Goal: Task Accomplishment & Management: Complete application form

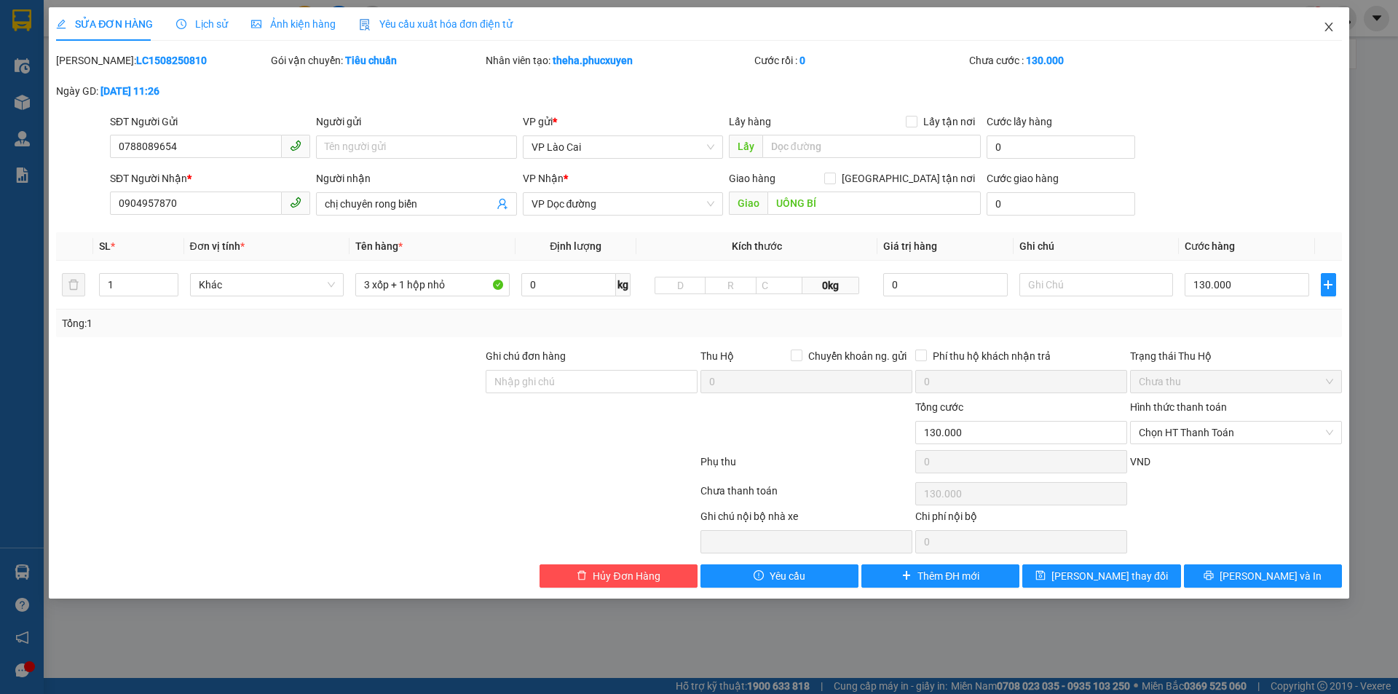
click at [1330, 23] on icon "close" at bounding box center [1329, 27] width 12 height 12
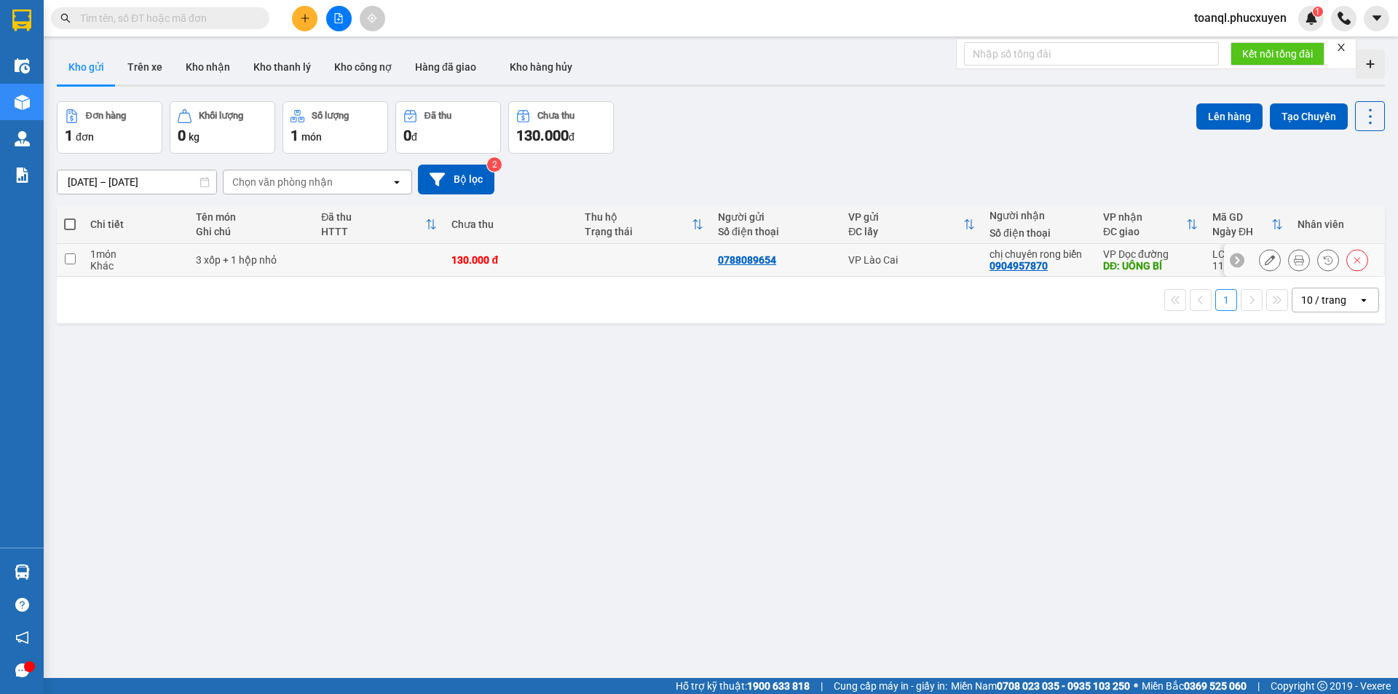
click at [445, 253] on td "130.000 đ" at bounding box center [510, 260] width 133 height 33
checkbox input "true"
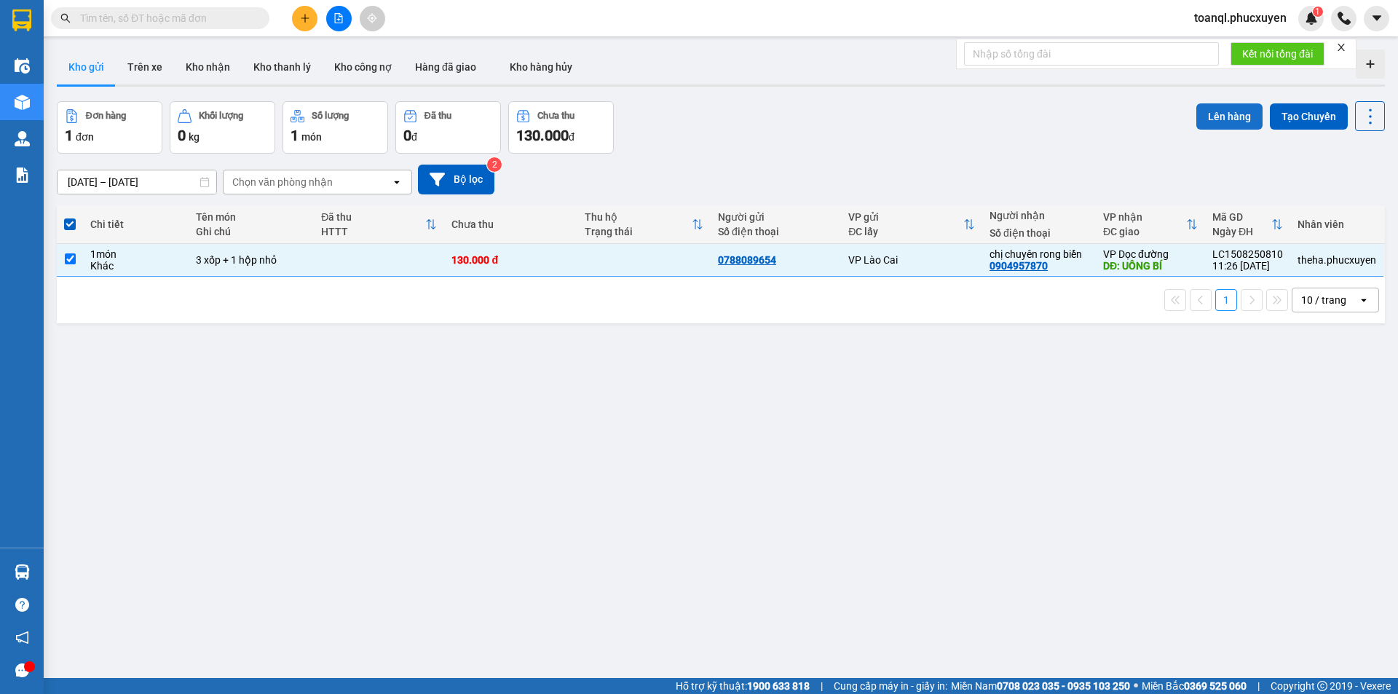
click at [1225, 114] on button "Lên hàng" at bounding box center [1229, 116] width 66 height 26
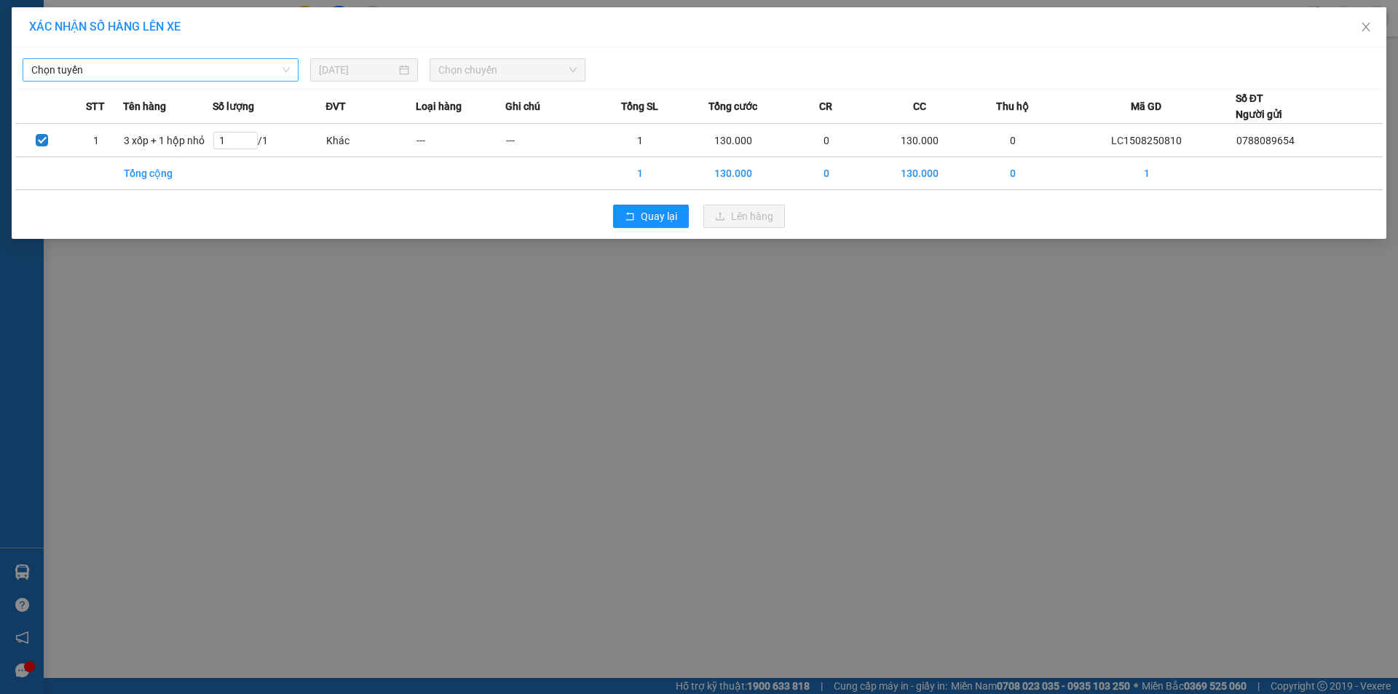
click at [221, 63] on span "Chọn tuyến" at bounding box center [160, 70] width 258 height 22
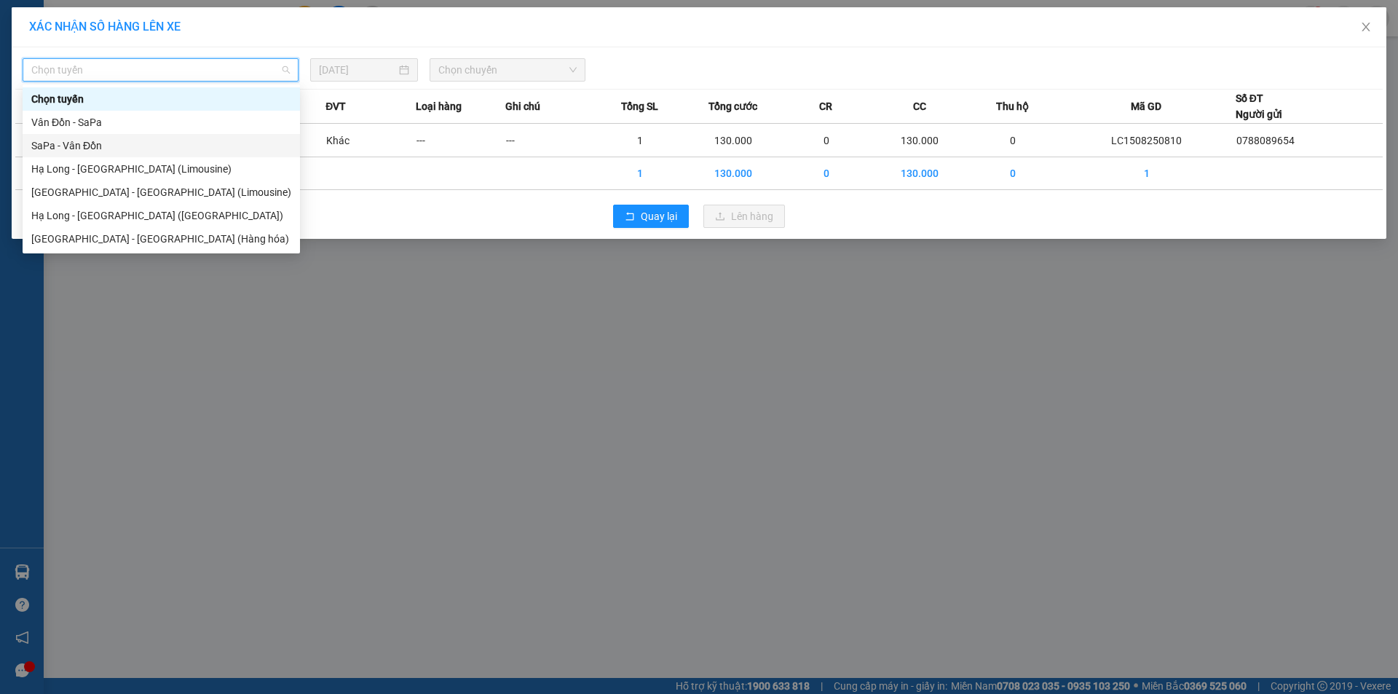
click at [115, 142] on div "SaPa - Vân Đồn" at bounding box center [161, 146] width 260 height 16
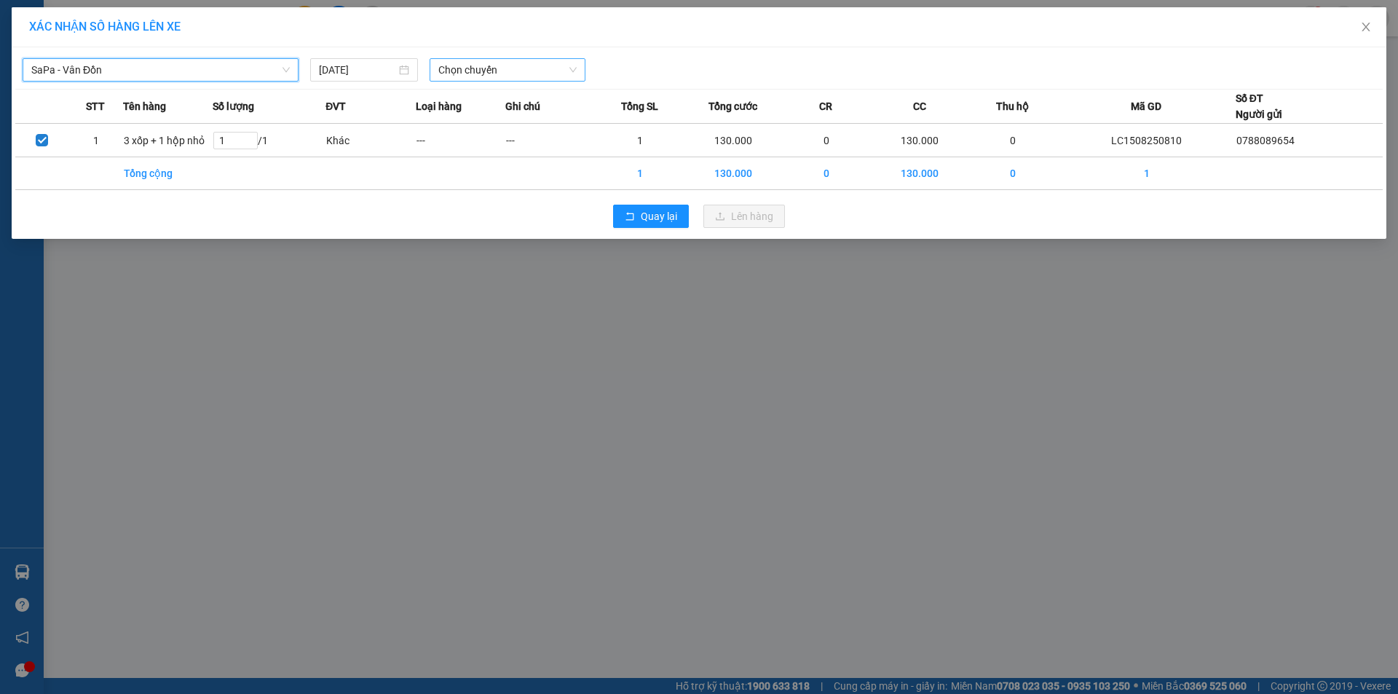
click at [514, 65] on span "Chọn chuyến" at bounding box center [507, 70] width 138 height 22
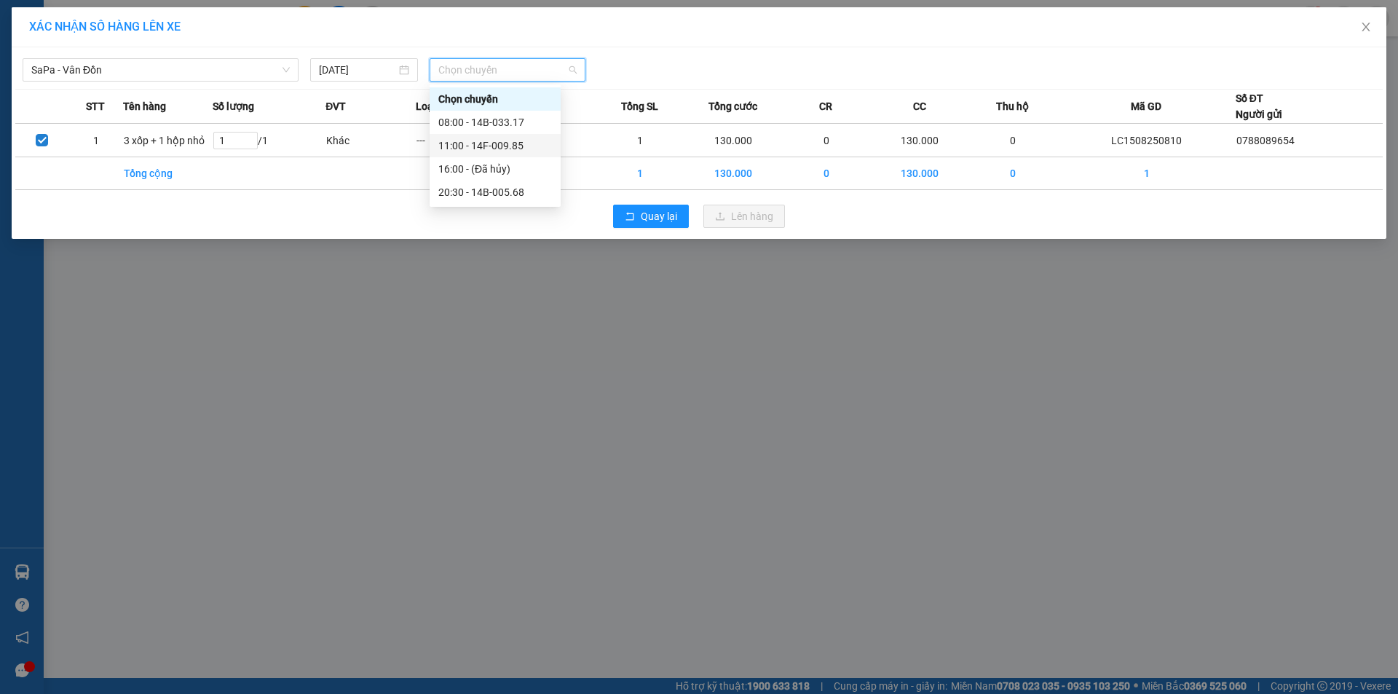
click at [513, 147] on div "11:00 - 14F-009.85" at bounding box center [495, 146] width 114 height 16
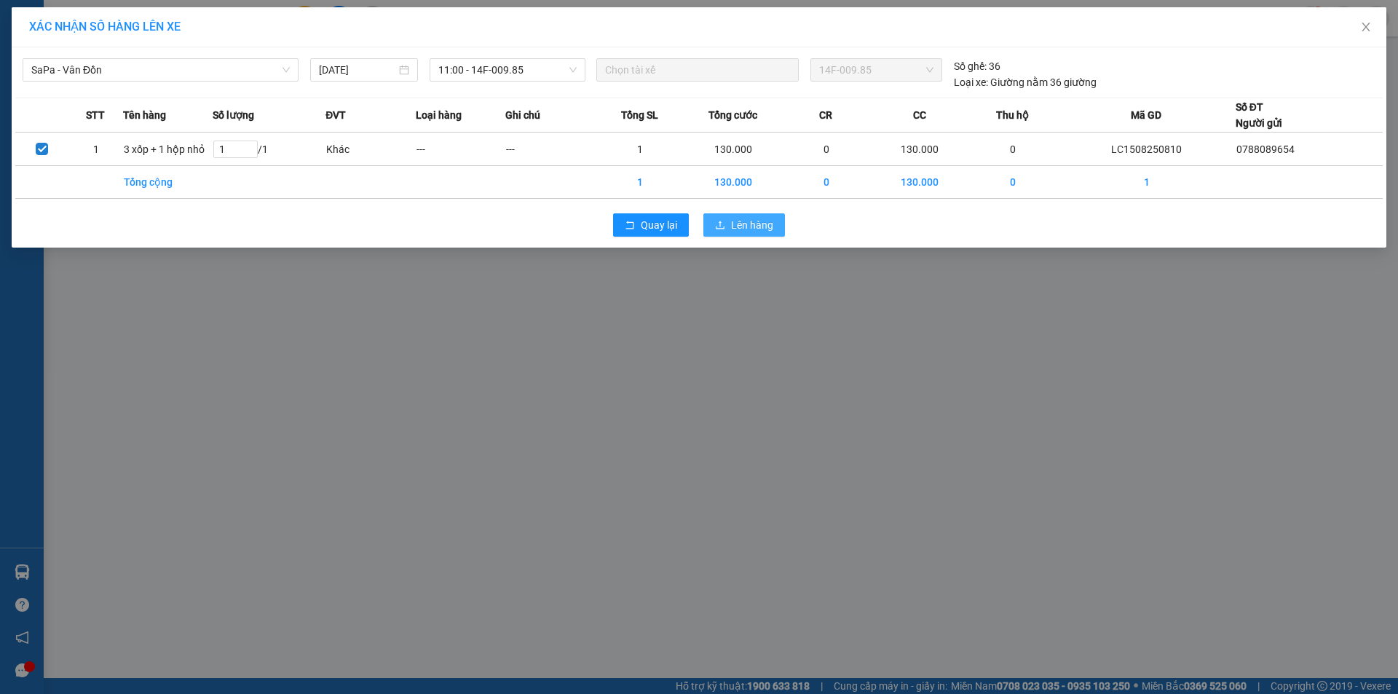
click at [733, 222] on span "Lên hàng" at bounding box center [752, 225] width 42 height 16
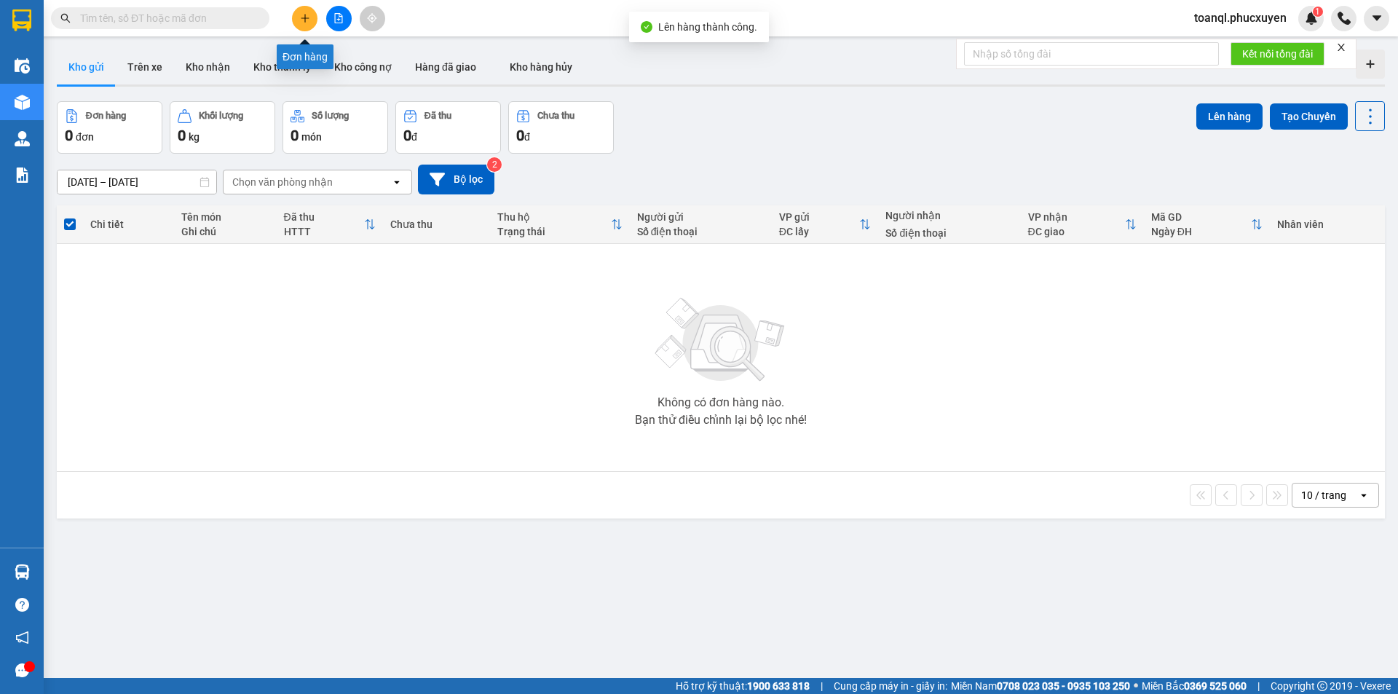
click at [304, 12] on button at bounding box center [304, 18] width 25 height 25
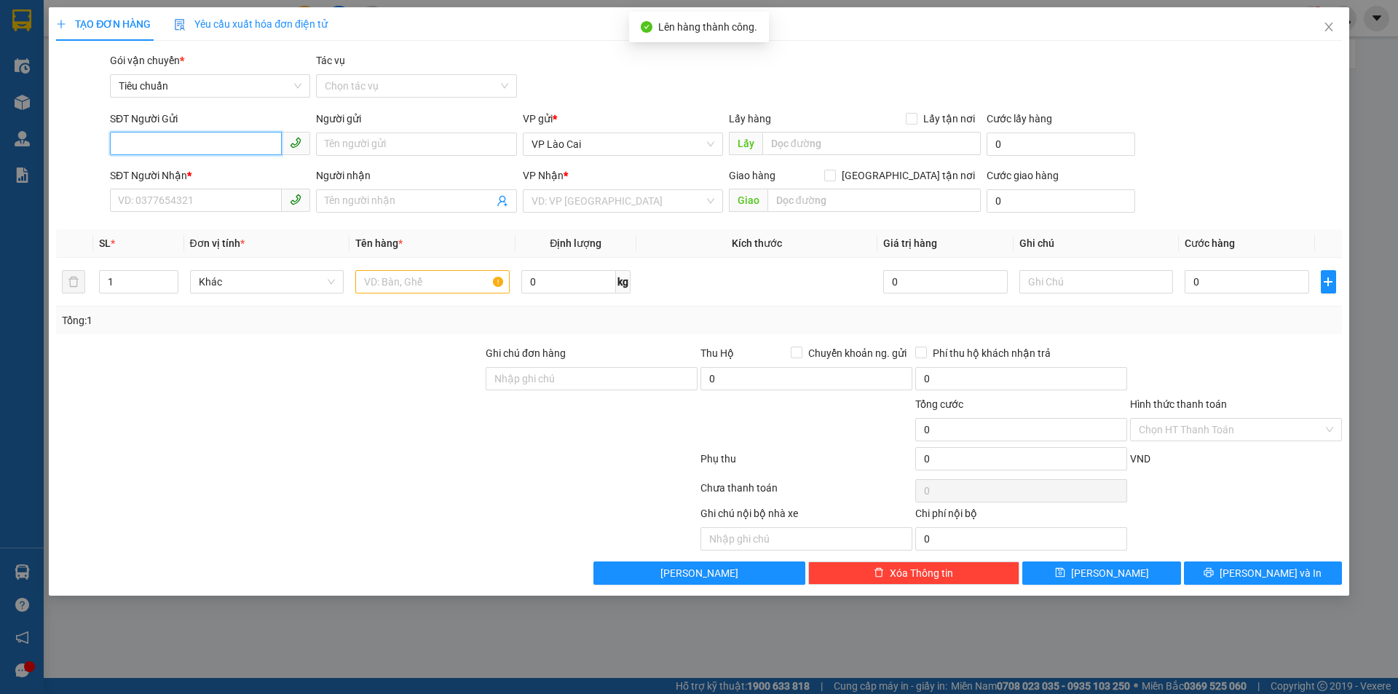
click at [202, 139] on input "SĐT Người Gửi" at bounding box center [196, 143] width 172 height 23
click at [153, 198] on div "0948208209" at bounding box center [210, 197] width 183 height 16
type input "0948208209"
click at [210, 204] on input "SĐT Người Nhận *" at bounding box center [196, 200] width 172 height 23
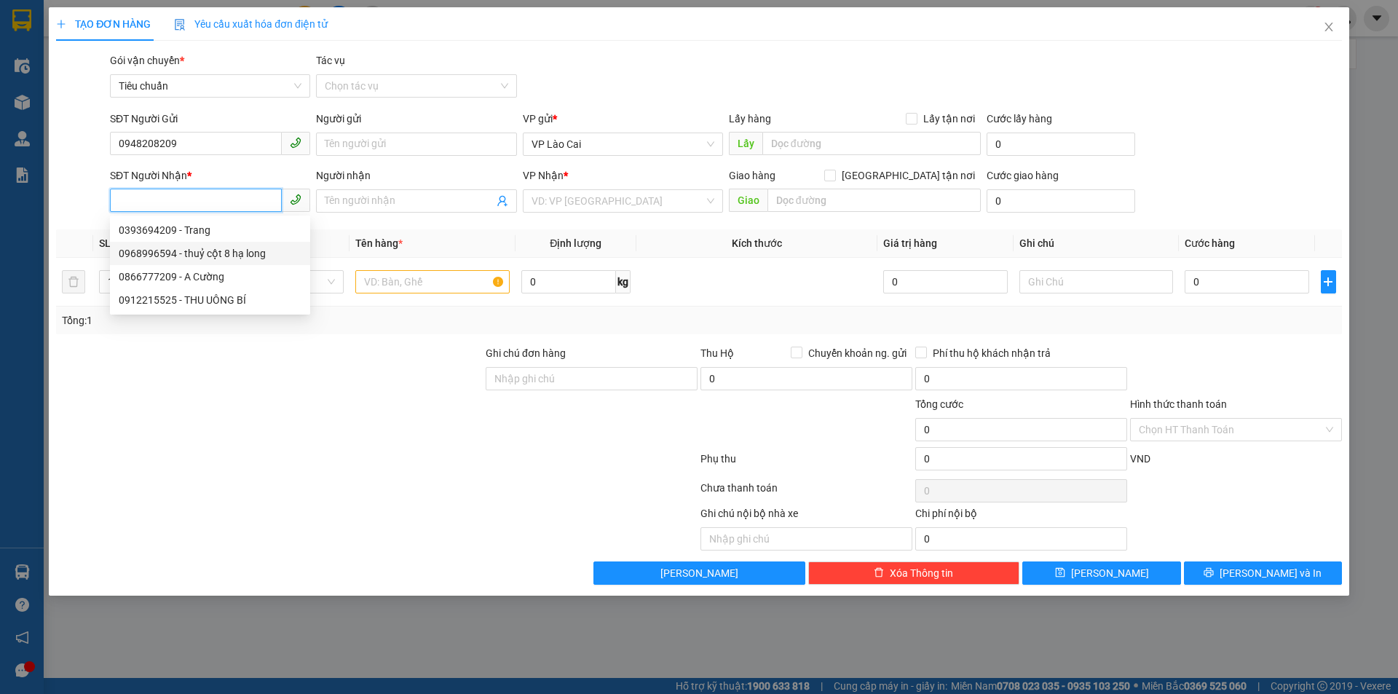
drag, startPoint x: 197, startPoint y: 250, endPoint x: 408, endPoint y: 300, distance: 216.2
click at [197, 252] on div "0968996594 - thuỷ cột 8 hạ long" at bounding box center [210, 253] width 183 height 16
type input "0968996594"
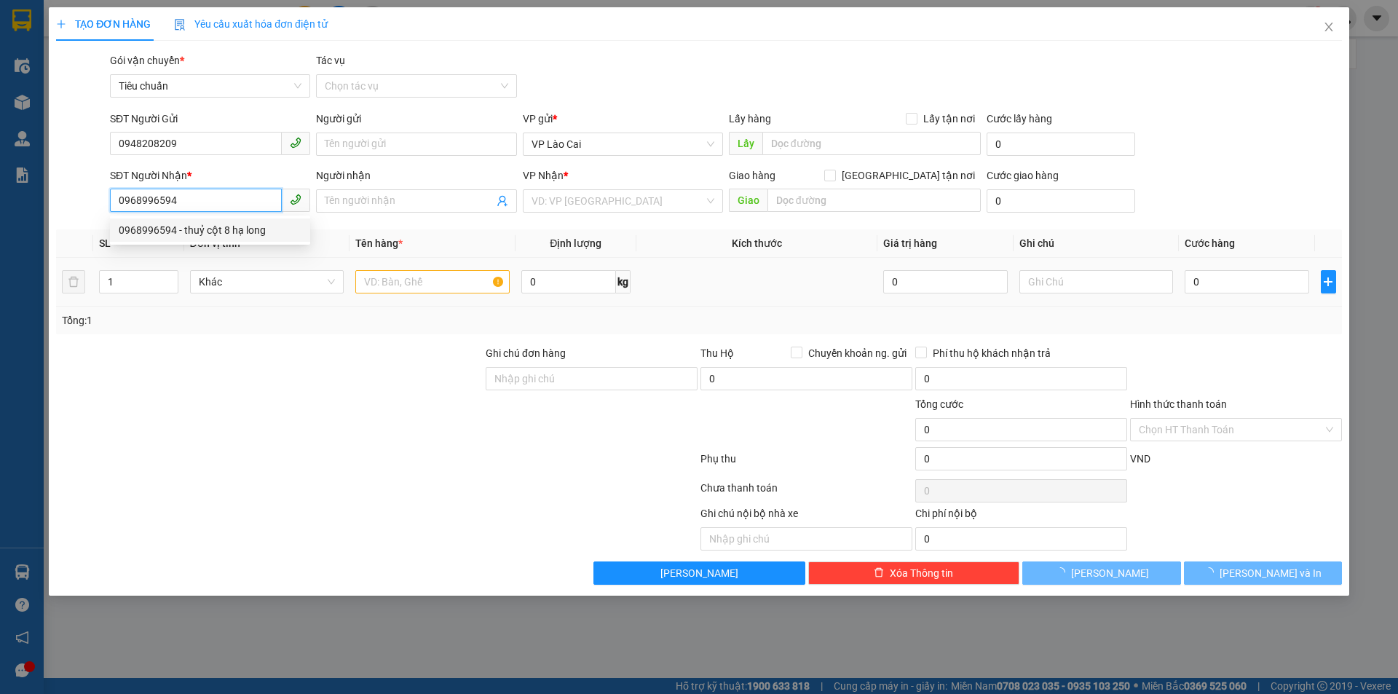
type input "thuỷ cột 8 hạ long"
type input "CỘT 8 HẠ LONG"
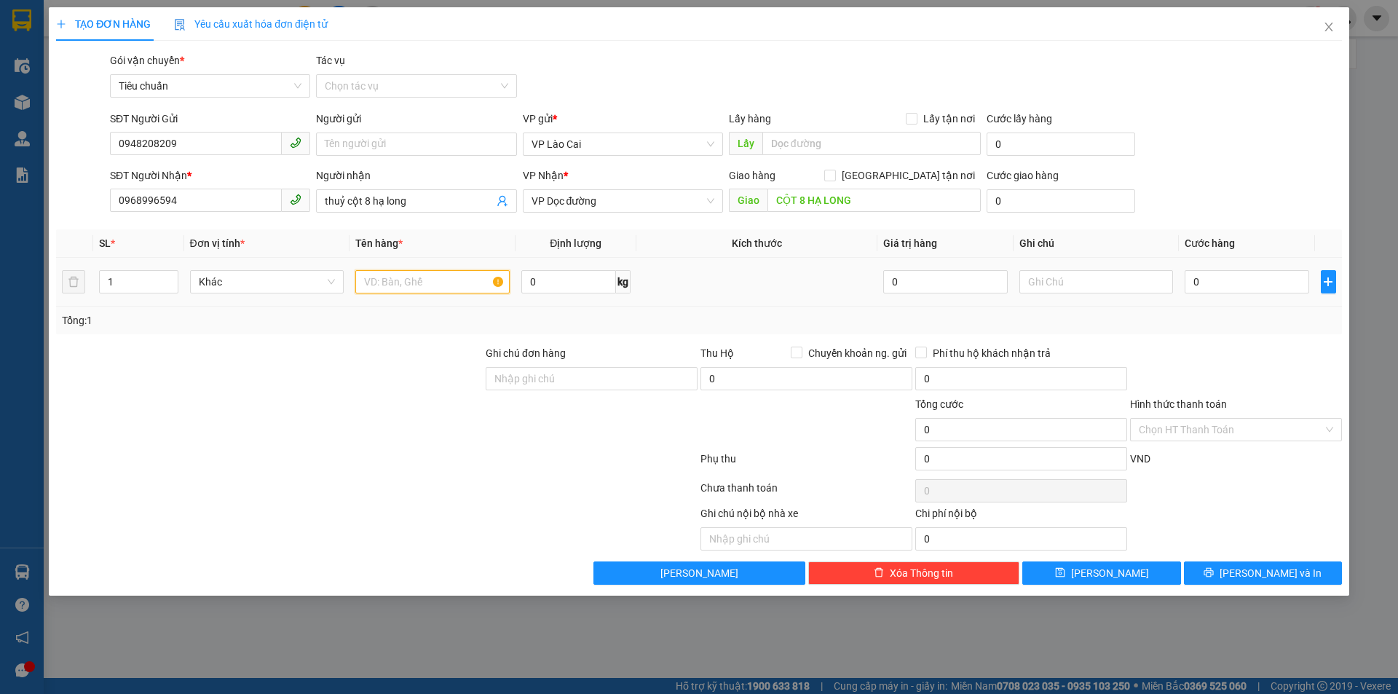
click at [451, 280] on input "text" at bounding box center [432, 281] width 154 height 23
type input "2 XỐP +1 SỌT"
click at [1255, 282] on input "0" at bounding box center [1247, 281] width 124 height 23
type input "1"
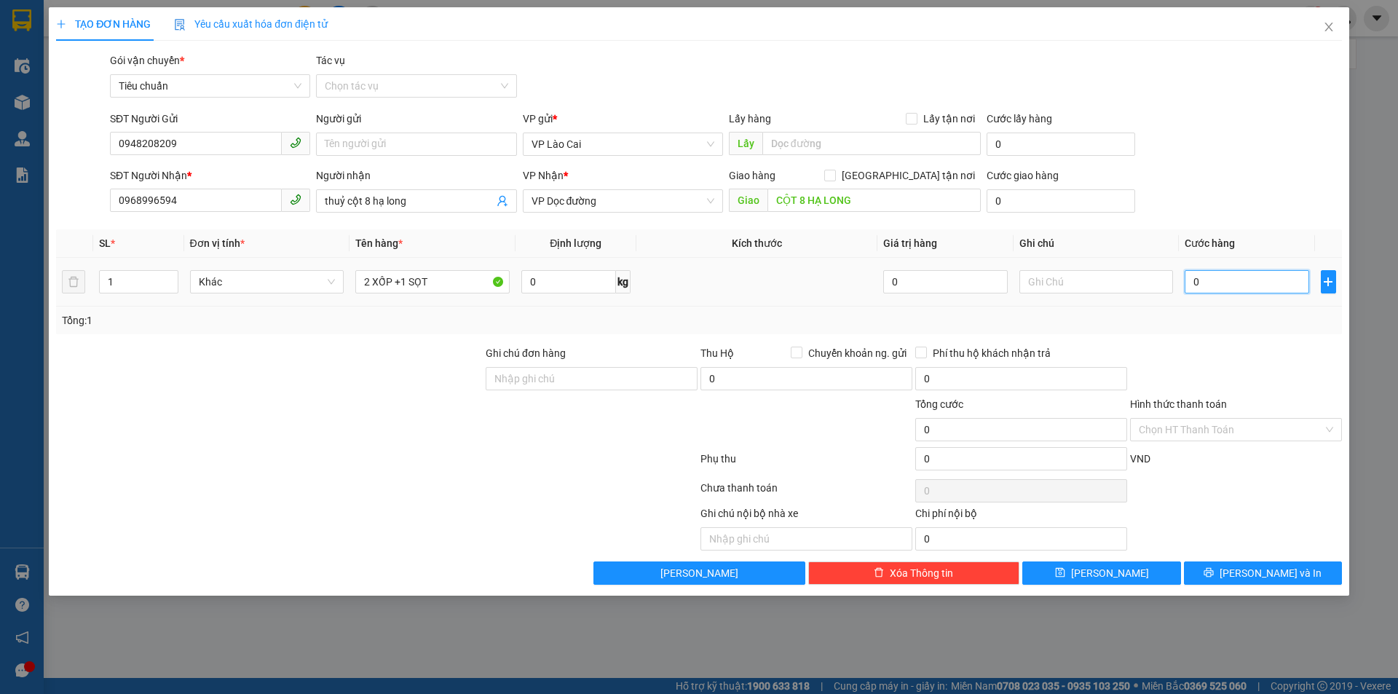
type input "1"
type input "12"
type input "120"
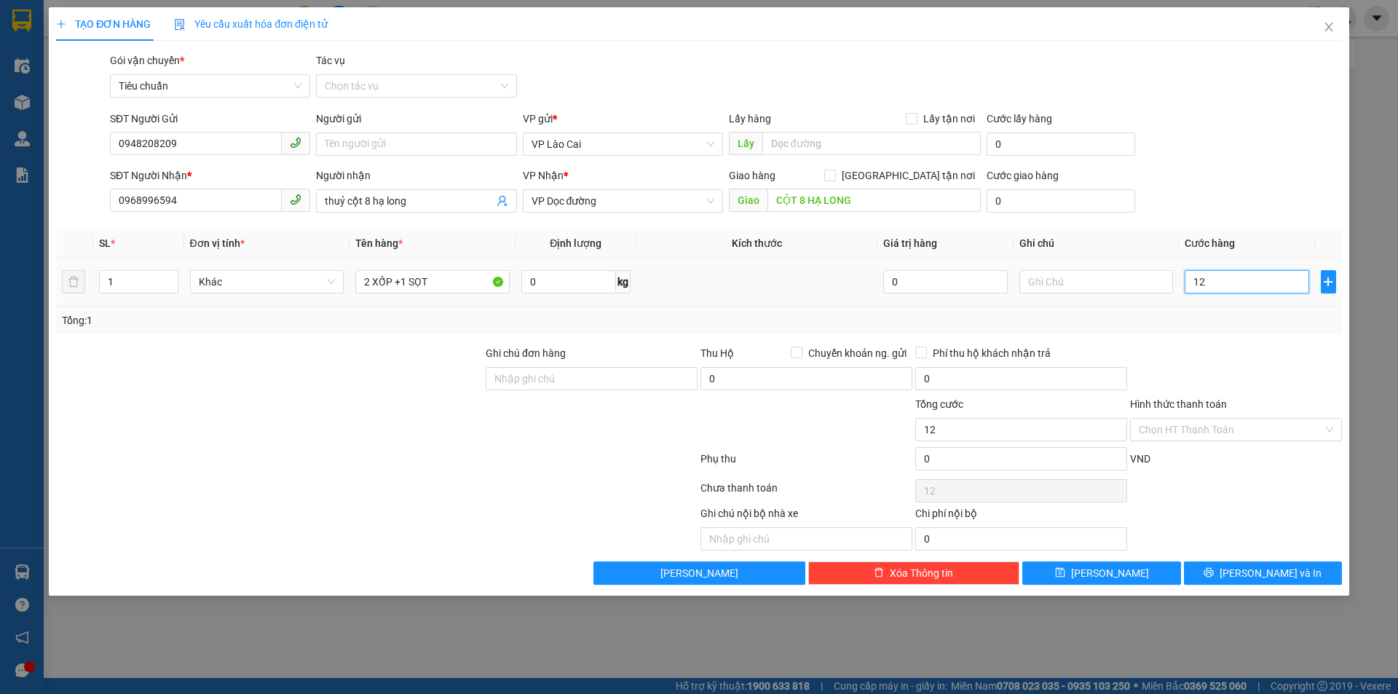
type input "120"
type input "120.000"
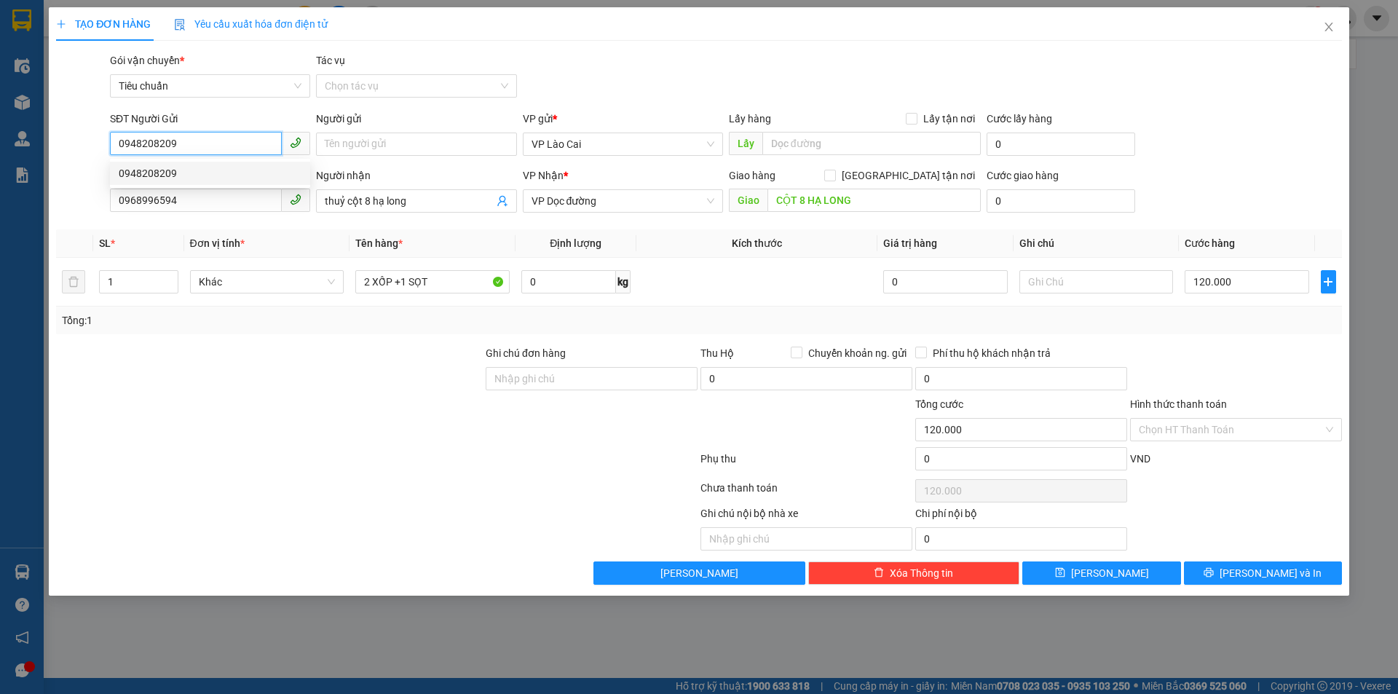
drag, startPoint x: 209, startPoint y: 152, endPoint x: 112, endPoint y: 174, distance: 99.3
click at [112, 174] on body "Kết quả tìm kiếm ( 0 ) Bộ lọc No Data toanql.phucxuyen 1 Điều hành xe Kho hàng …" at bounding box center [699, 347] width 1398 height 694
drag, startPoint x: 153, startPoint y: 204, endPoint x: 59, endPoint y: 225, distance: 96.3
click at [59, 225] on div "Transit Pickup Surcharge Ids Transit Deliver Surcharge Ids Transit Deliver Surc…" at bounding box center [699, 318] width 1286 height 532
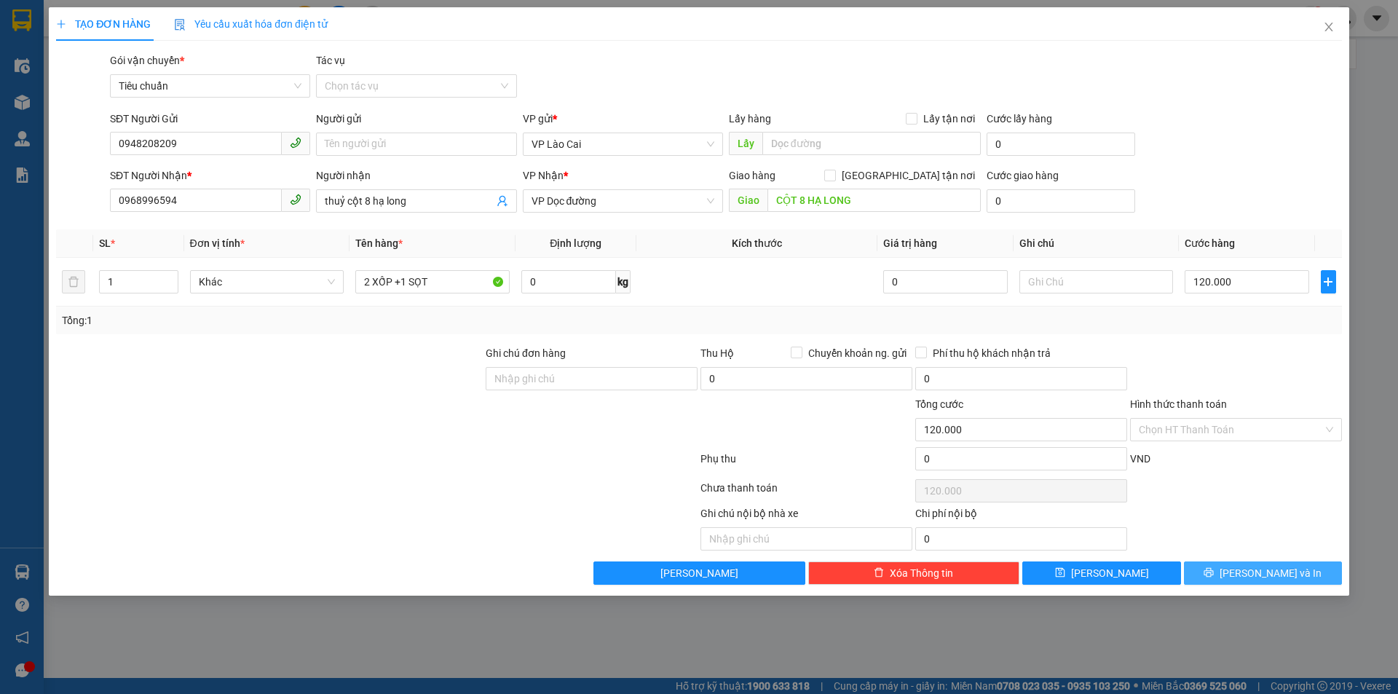
click at [1254, 573] on span "[PERSON_NAME] và In" at bounding box center [1271, 573] width 102 height 16
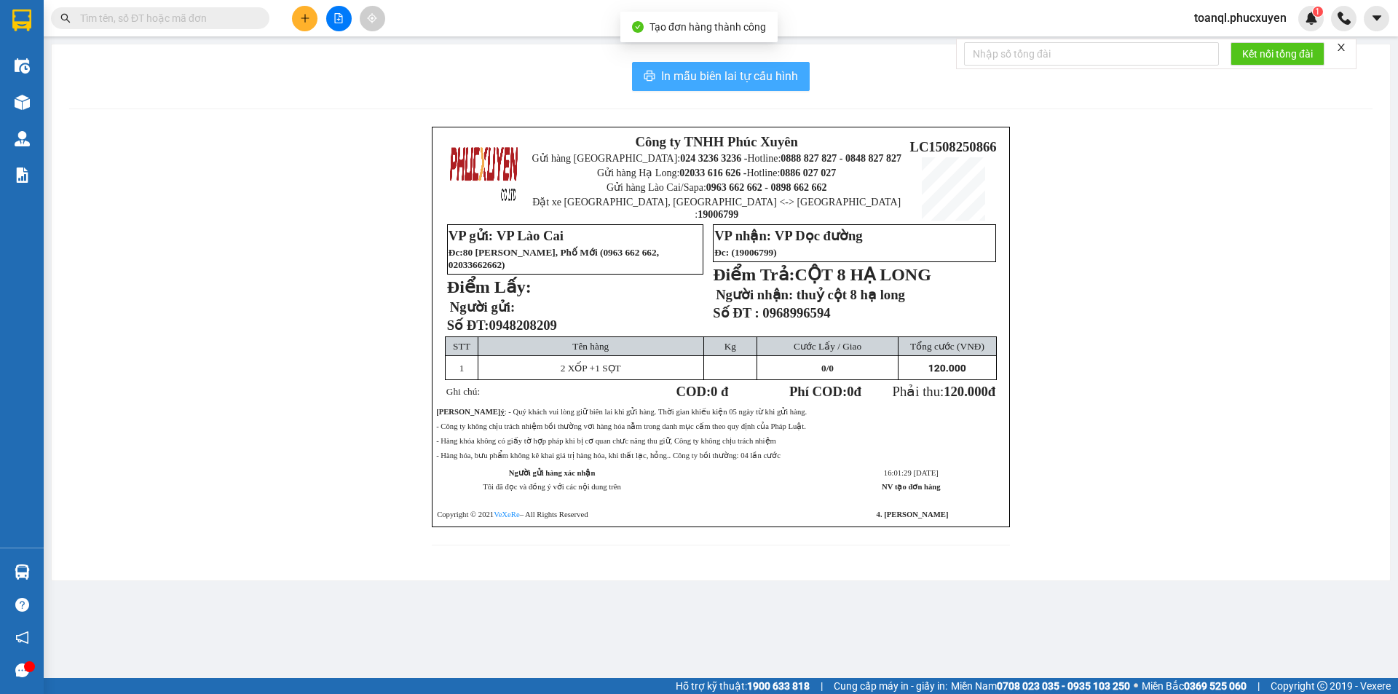
click at [749, 77] on span "In mẫu biên lai tự cấu hình" at bounding box center [729, 76] width 137 height 18
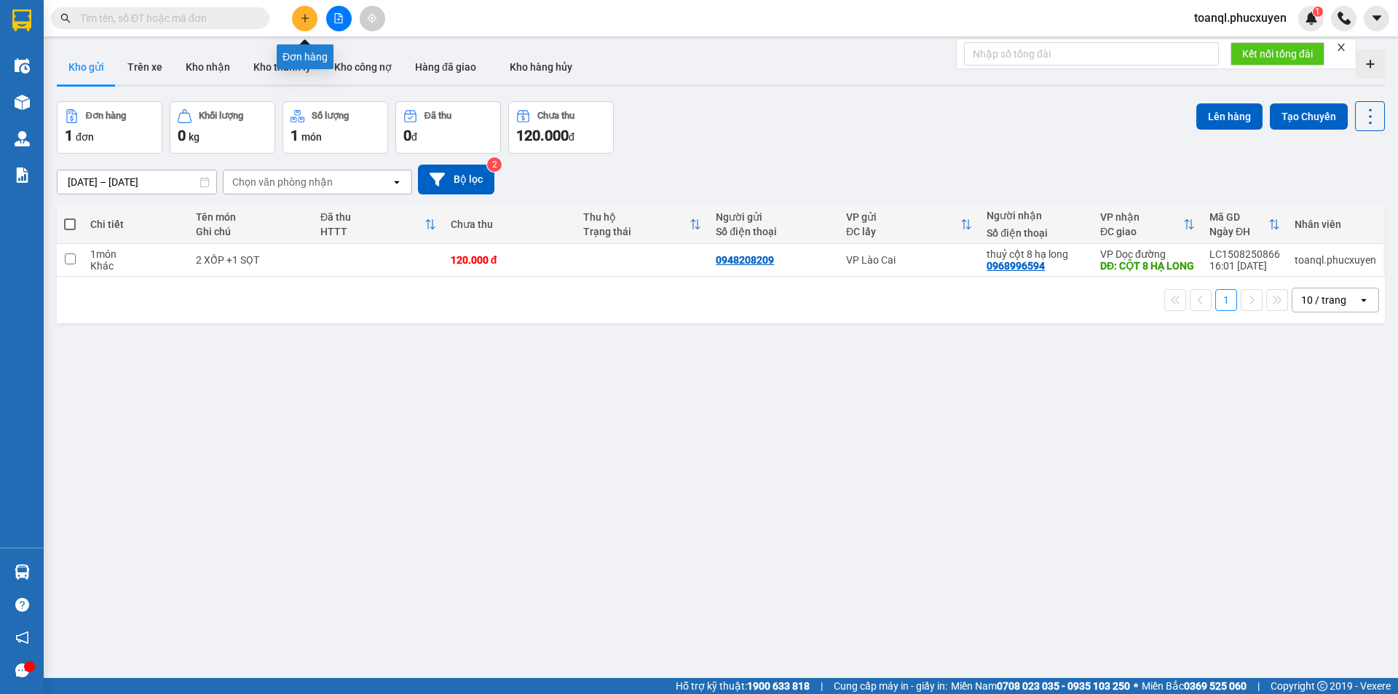
click at [307, 23] on button at bounding box center [304, 18] width 25 height 25
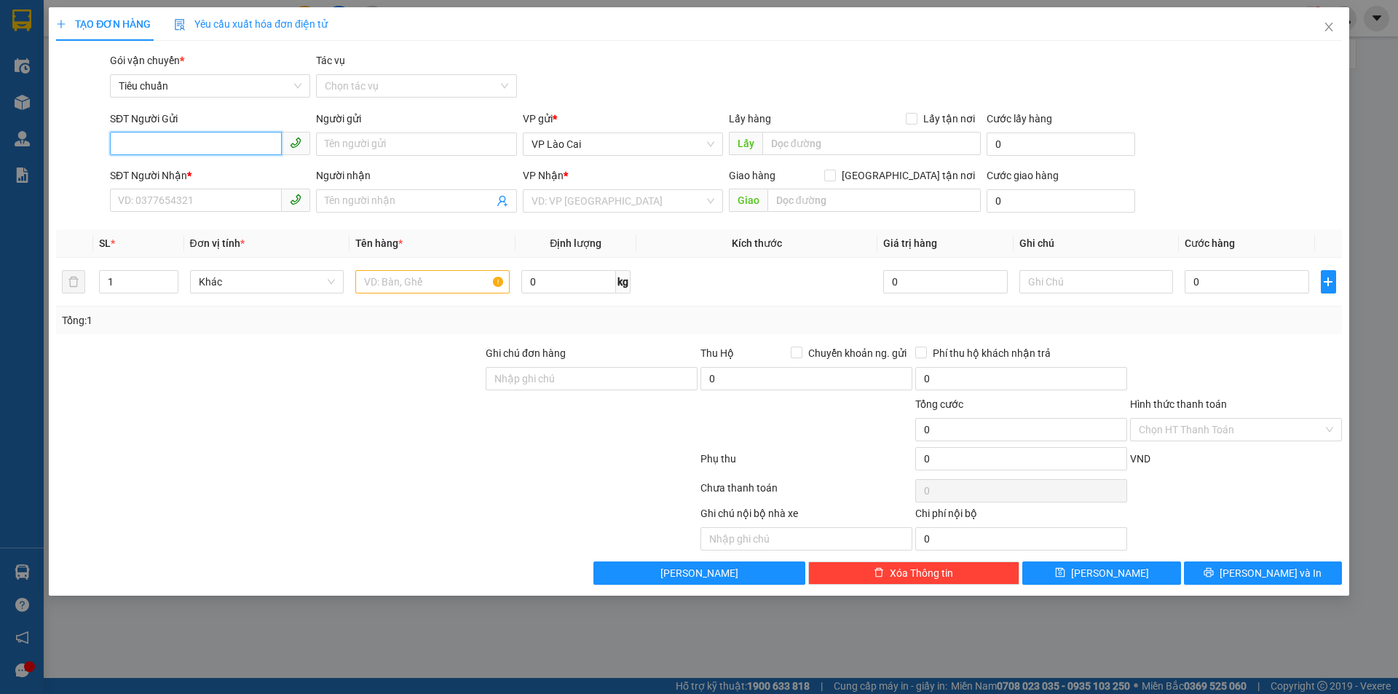
click at [170, 141] on input "SĐT Người Gửi" at bounding box center [196, 143] width 172 height 23
click at [173, 174] on div "0988186368" at bounding box center [210, 173] width 183 height 16
type input "0988186368"
click at [190, 205] on input "SĐT Người Nhận *" at bounding box center [196, 200] width 172 height 23
type input "0988769968"
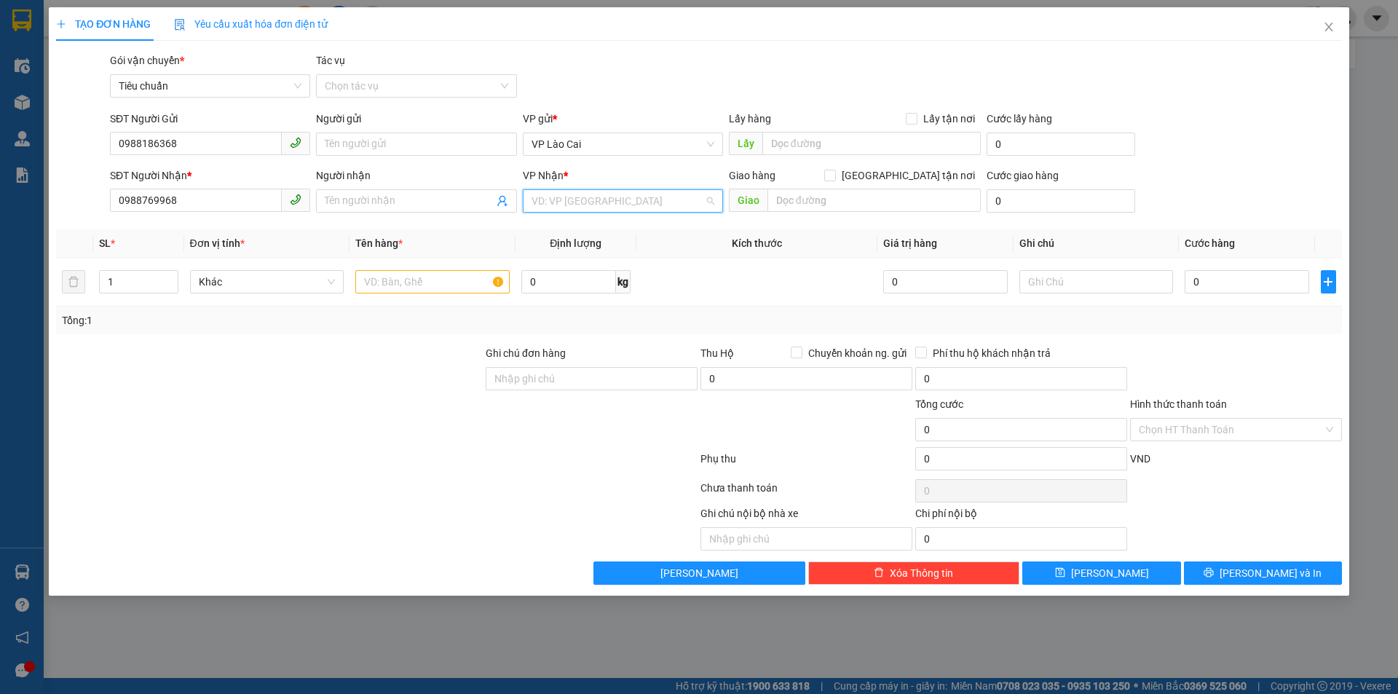
click at [641, 209] on input "search" at bounding box center [618, 201] width 173 height 22
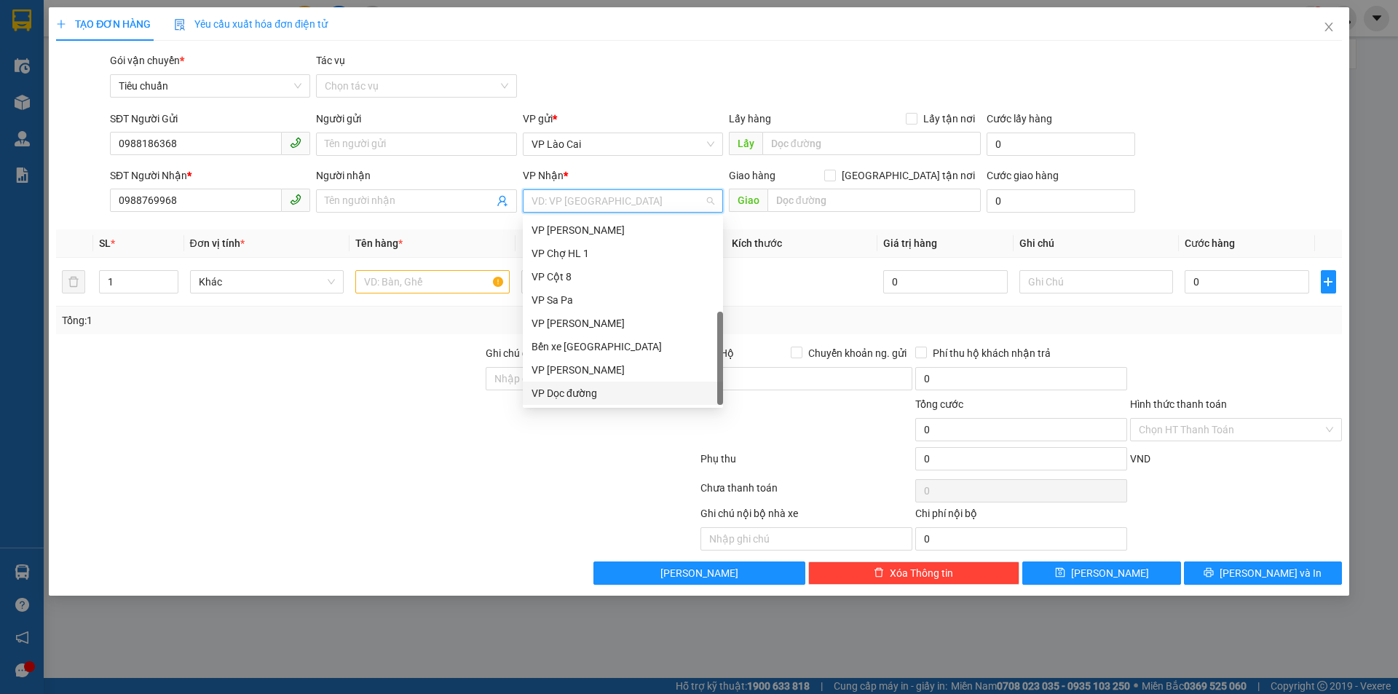
click at [562, 400] on div "VP Dọc đường" at bounding box center [623, 393] width 183 height 16
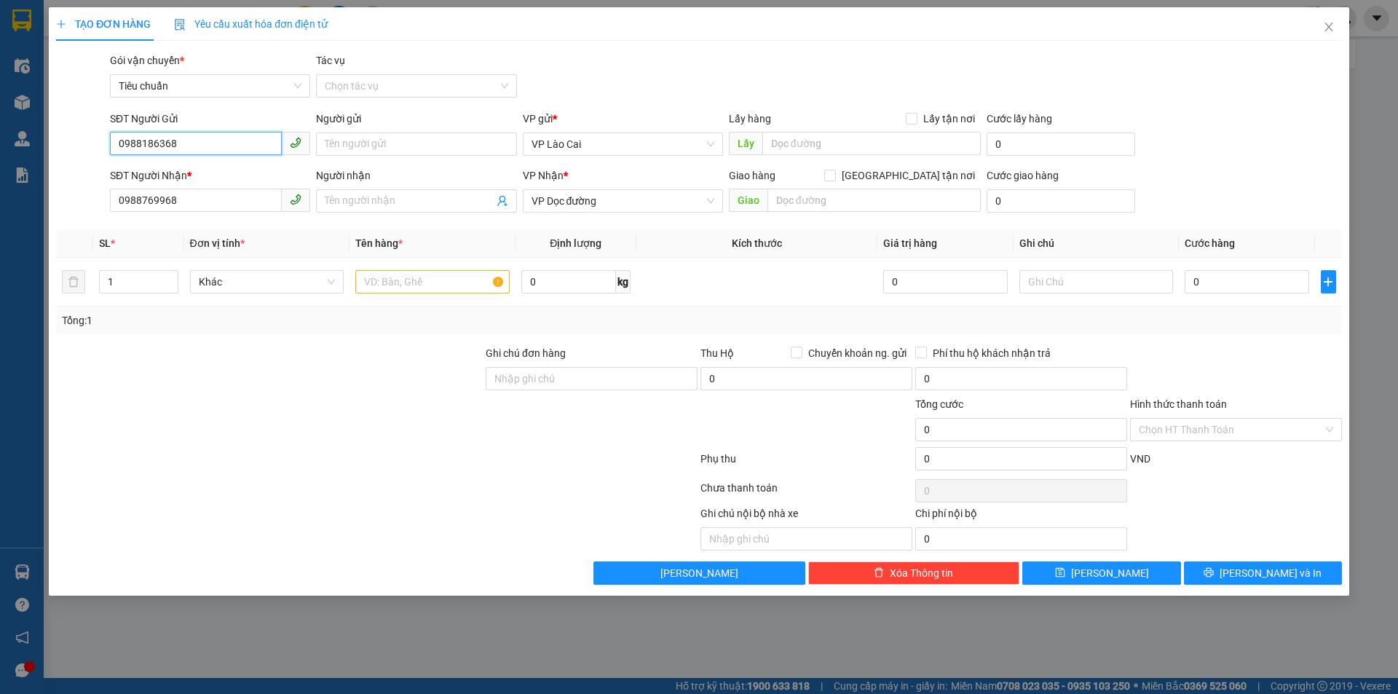
drag, startPoint x: 197, startPoint y: 141, endPoint x: 52, endPoint y: 165, distance: 147.5
click at [52, 165] on div "TẠO ĐƠN HÀNG Yêu cầu xuất hóa đơn điện tử Transit Pickup Surcharge Ids Transit …" at bounding box center [699, 301] width 1300 height 588
click at [1323, 25] on icon "close" at bounding box center [1329, 27] width 12 height 12
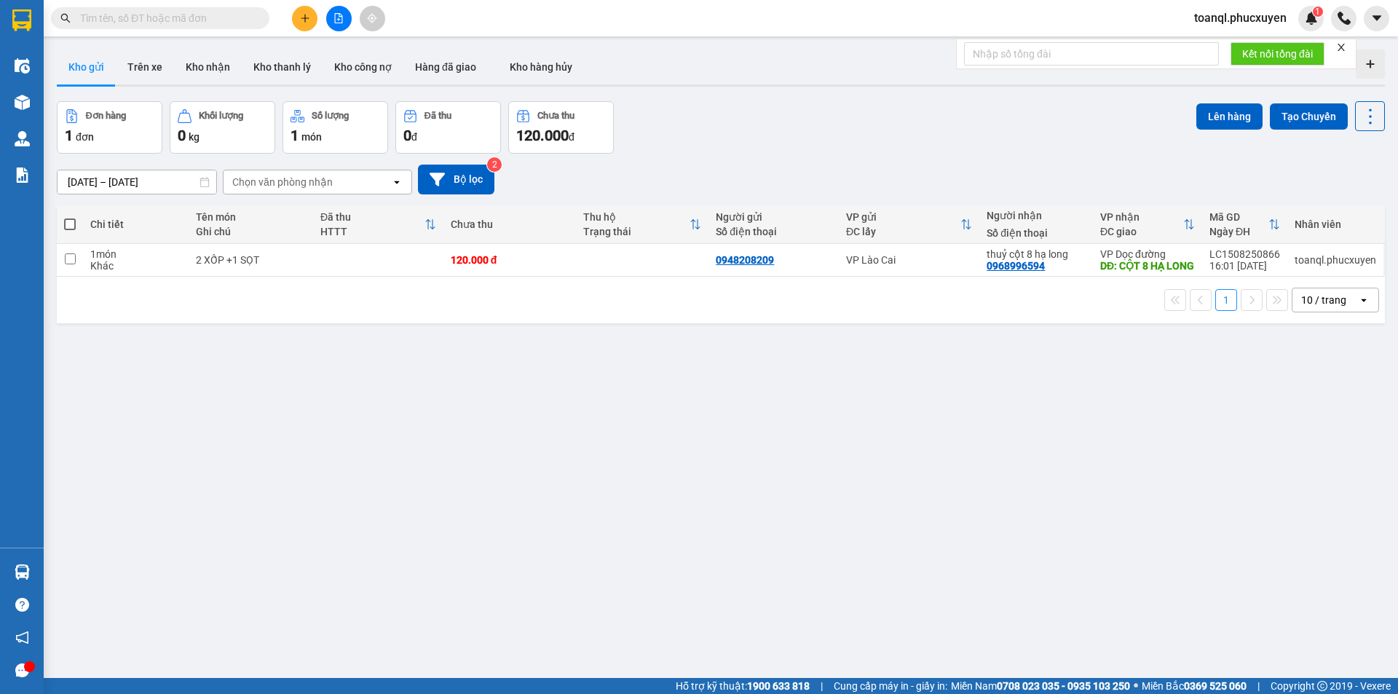
click at [308, 22] on icon "plus" at bounding box center [305, 18] width 10 height 10
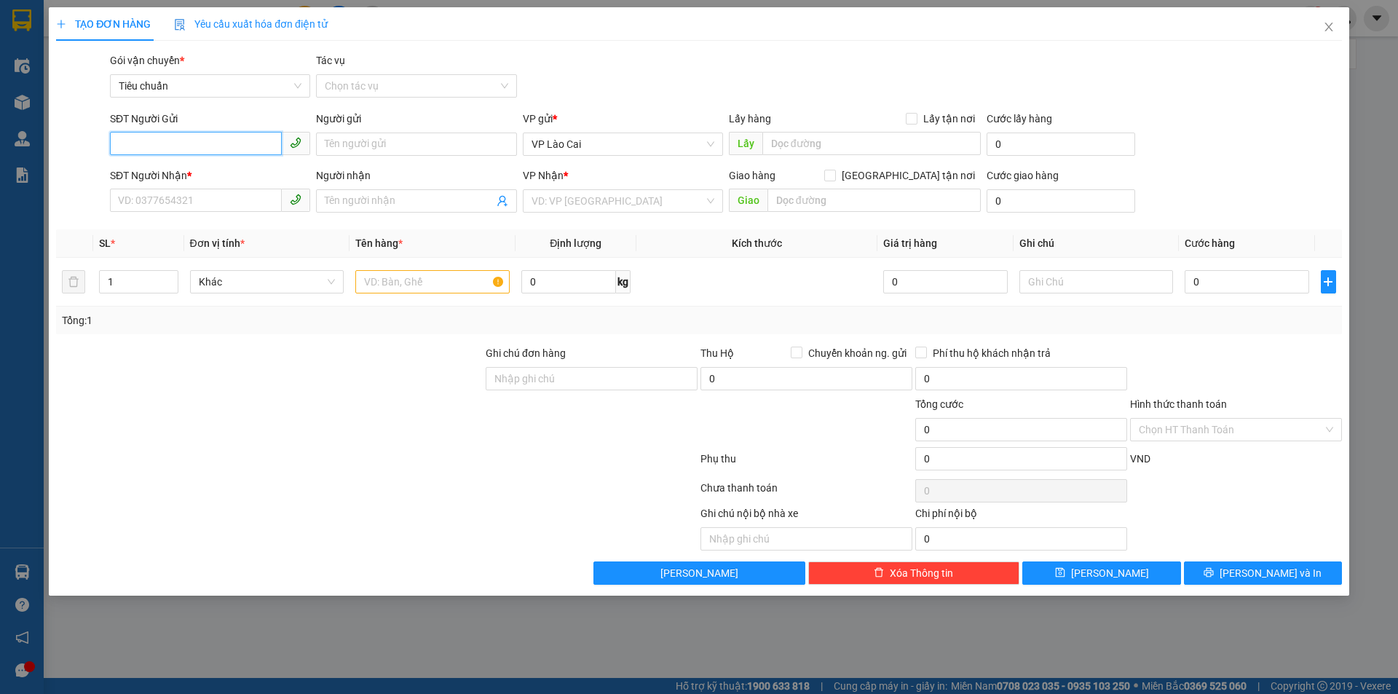
click at [186, 143] on input "SĐT Người Gửi" at bounding box center [196, 143] width 172 height 23
paste input "0916313977"
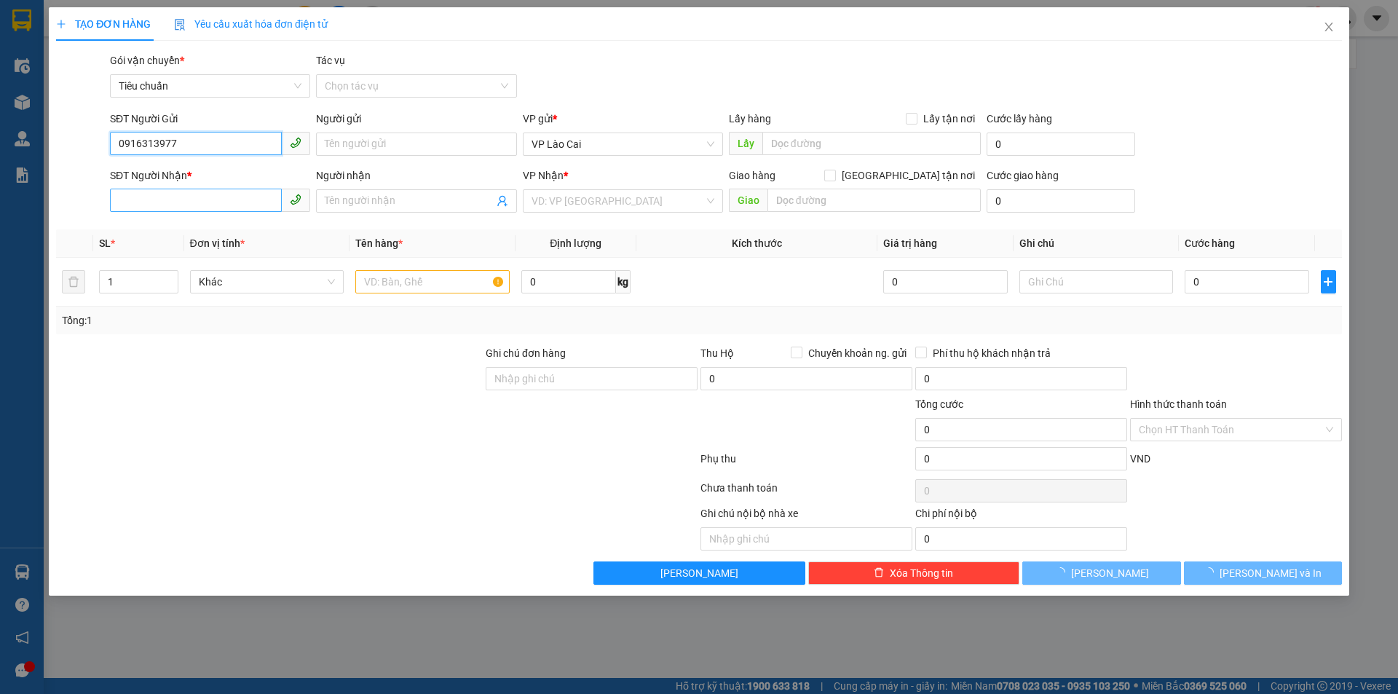
type input "0916313977"
click at [168, 201] on input "SĐT Người Nhận *" at bounding box center [196, 200] width 172 height 23
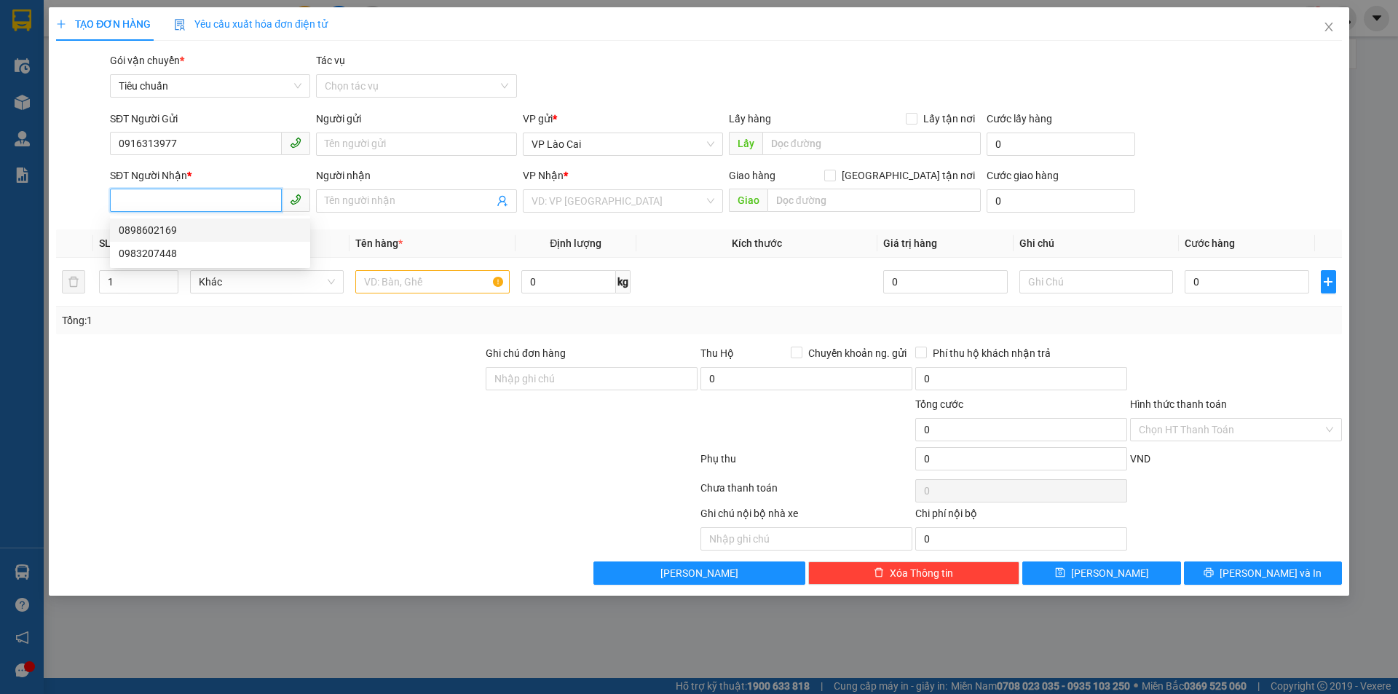
click at [157, 228] on div "0898602169" at bounding box center [210, 230] width 183 height 16
type input "0898602169"
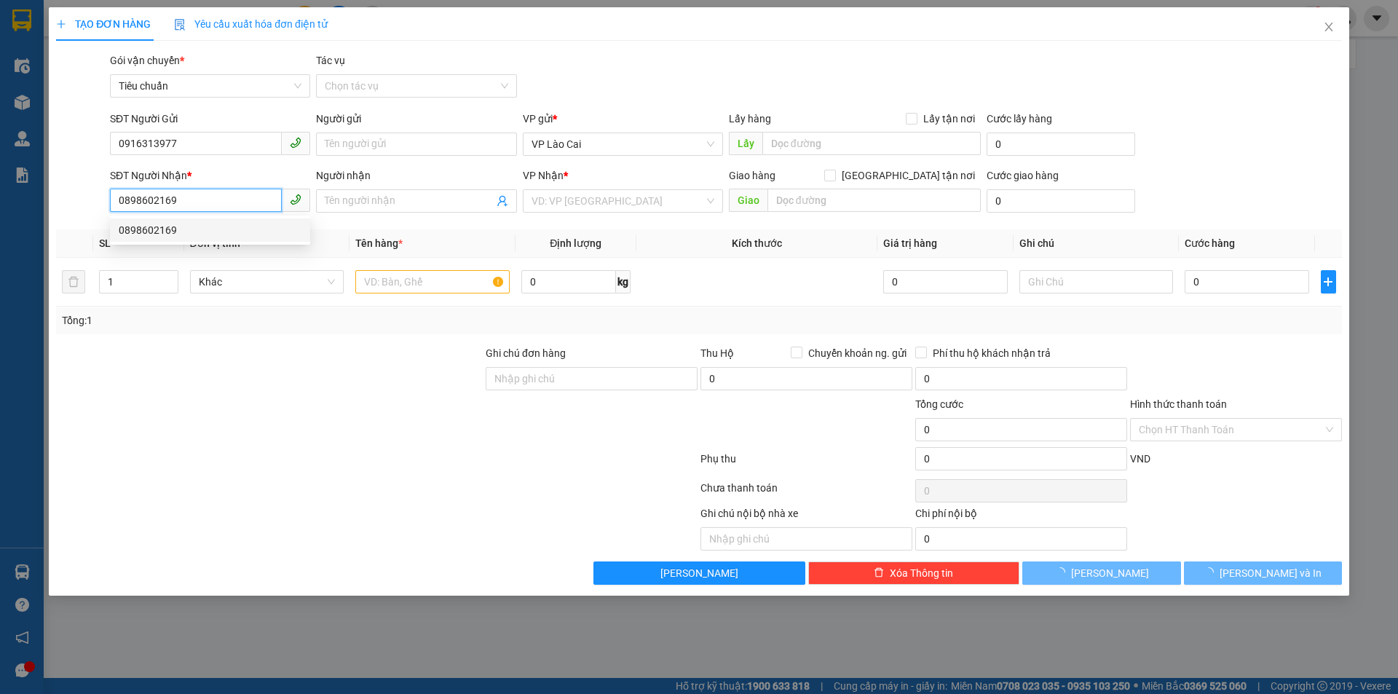
type input "Hạ Long"
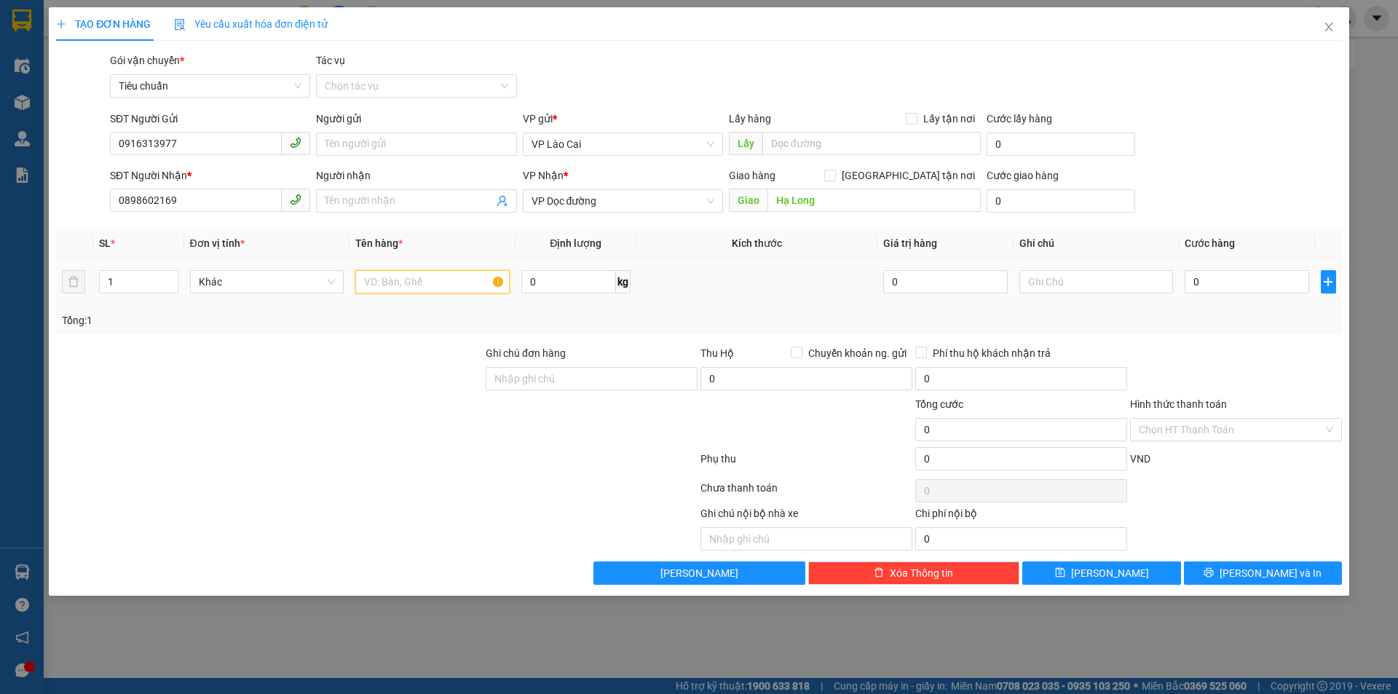
drag, startPoint x: 432, startPoint y: 287, endPoint x: 434, endPoint y: 263, distance: 24.1
click at [432, 285] on input "text" at bounding box center [432, 281] width 154 height 23
type input "1 BAO MĂNG"
click at [1272, 274] on input "0" at bounding box center [1247, 281] width 124 height 23
type input "1"
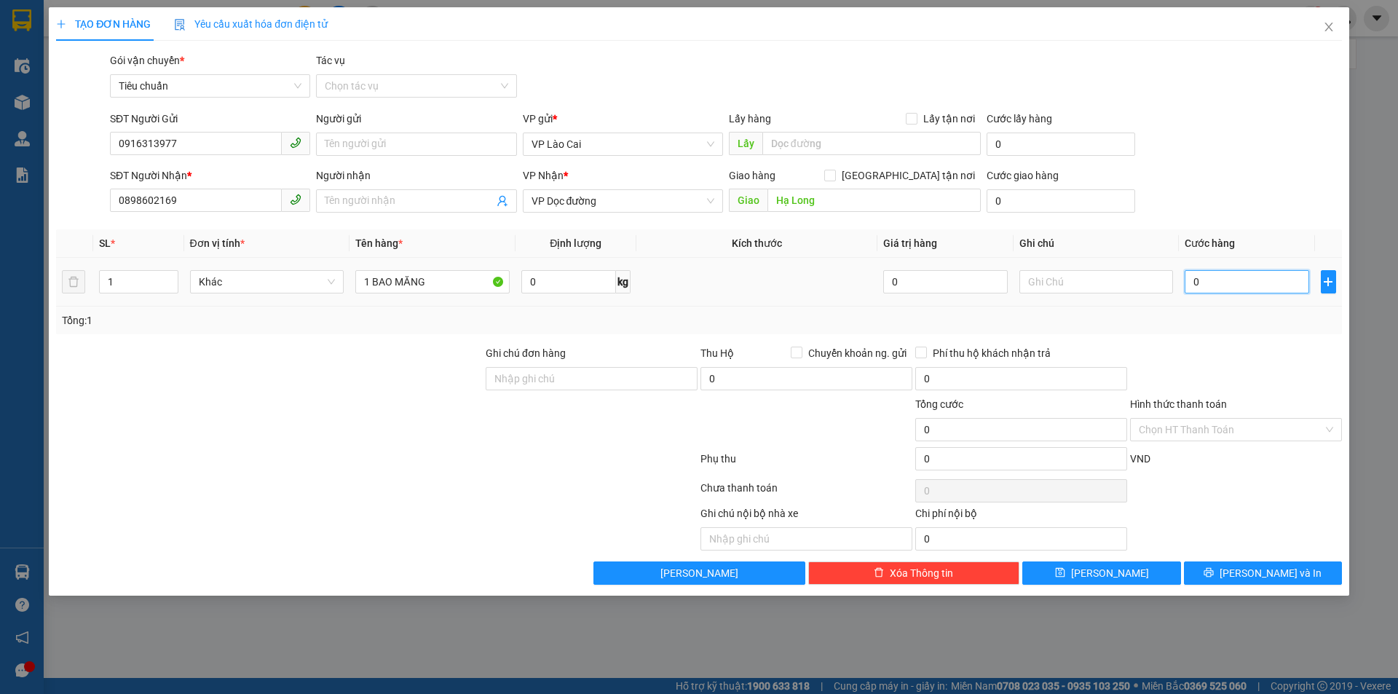
type input "1"
type input "12"
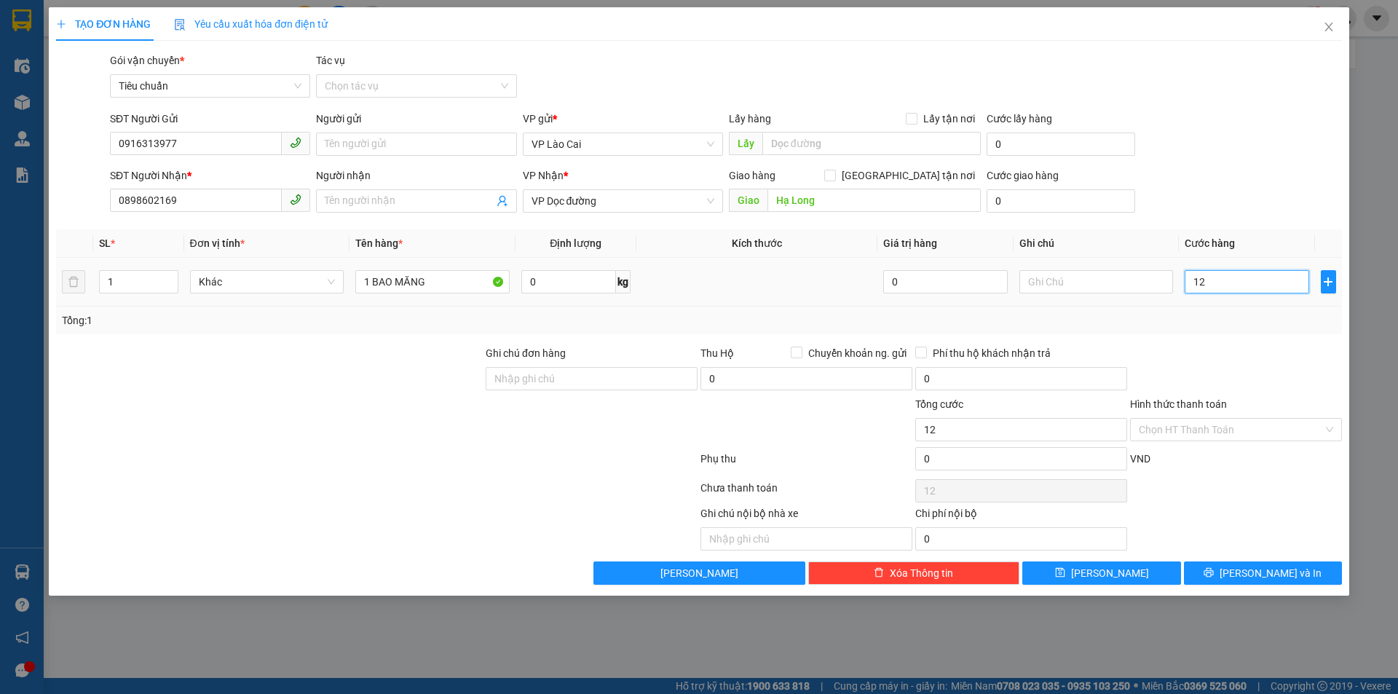
type input "120"
type input "120.000"
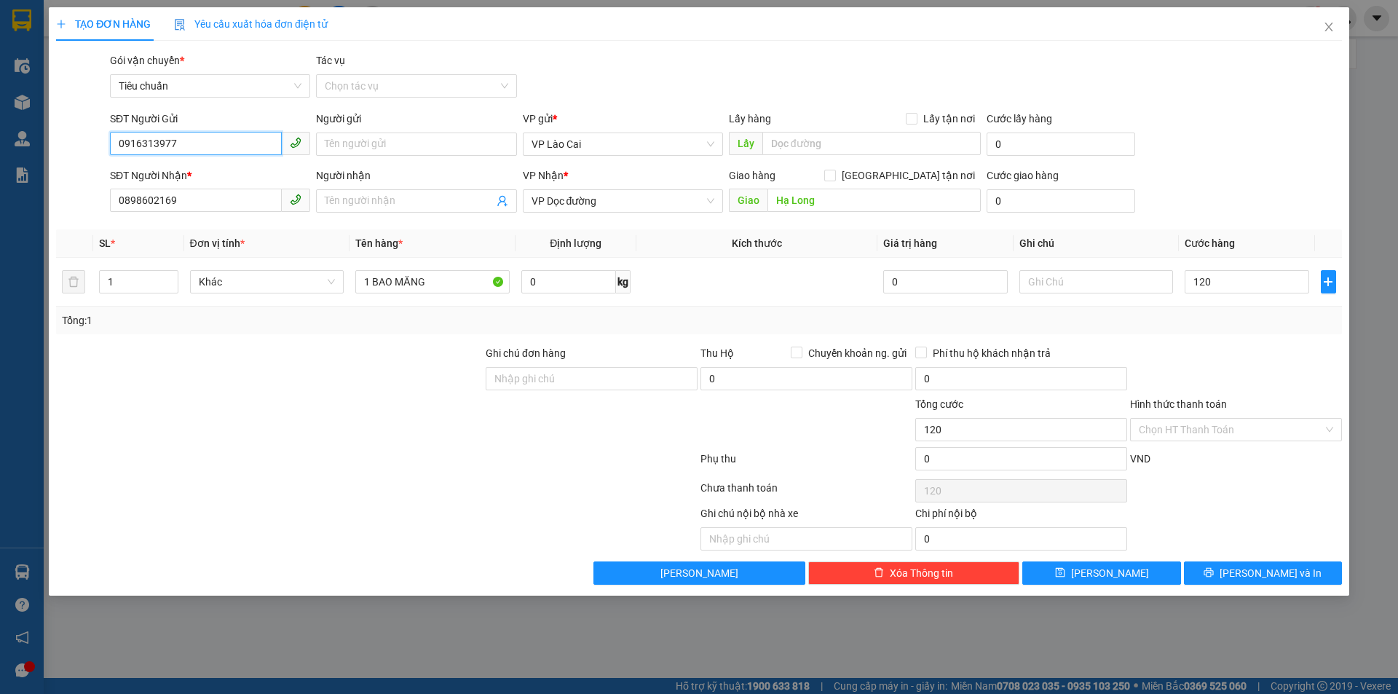
type input "120.000"
drag, startPoint x: 186, startPoint y: 140, endPoint x: 82, endPoint y: 175, distance: 110.1
click at [82, 175] on form "SĐT Người Gửi 0916313977 0916313977 Người gửi Tên người gửi VP gửi * VP Lào Cai…" at bounding box center [699, 165] width 1286 height 108
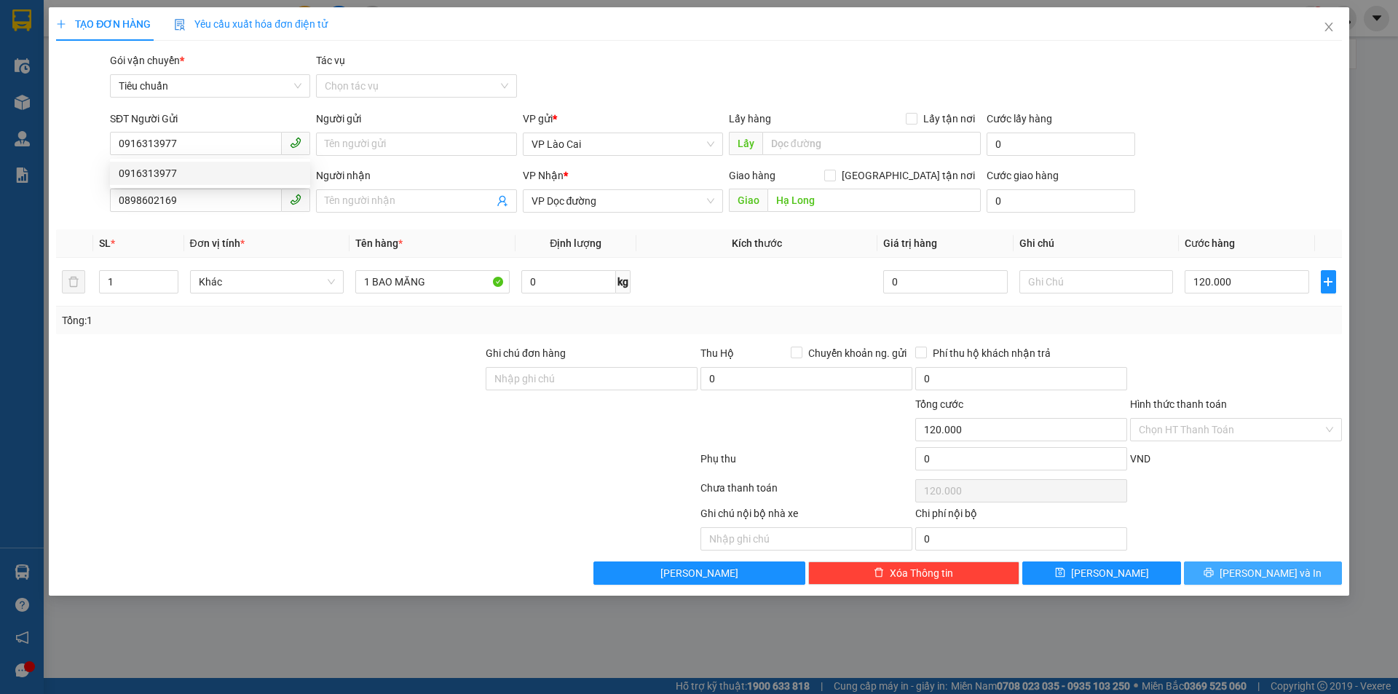
click at [1239, 566] on button "[PERSON_NAME] và In" at bounding box center [1263, 572] width 158 height 23
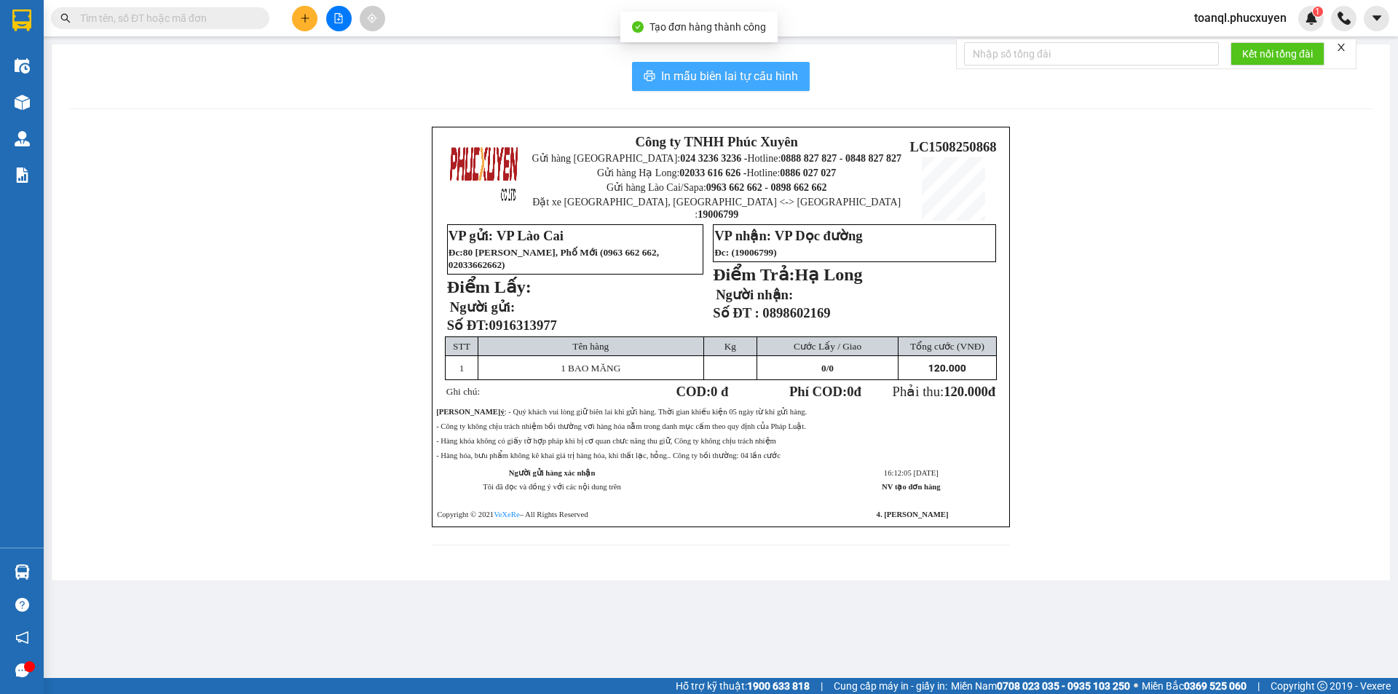
click at [752, 77] on span "In mẫu biên lai tự cấu hình" at bounding box center [729, 76] width 137 height 18
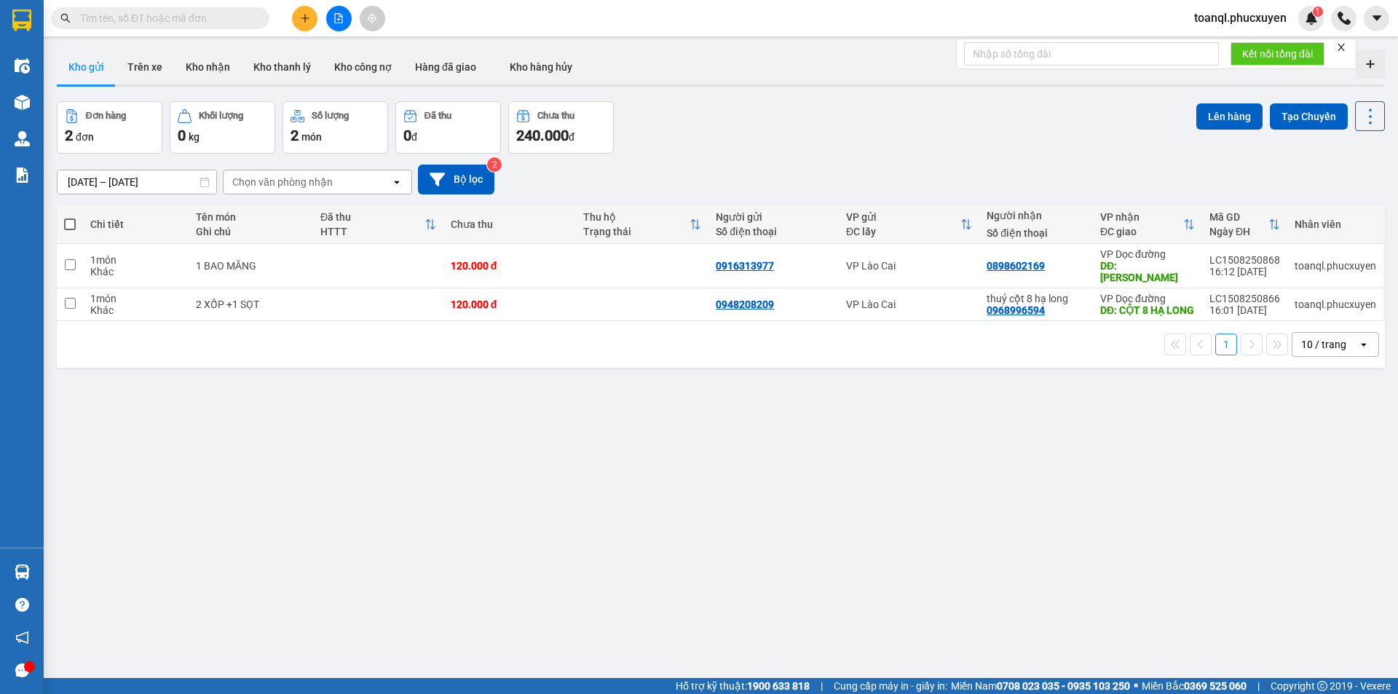
click at [305, 13] on icon "plus" at bounding box center [305, 18] width 10 height 10
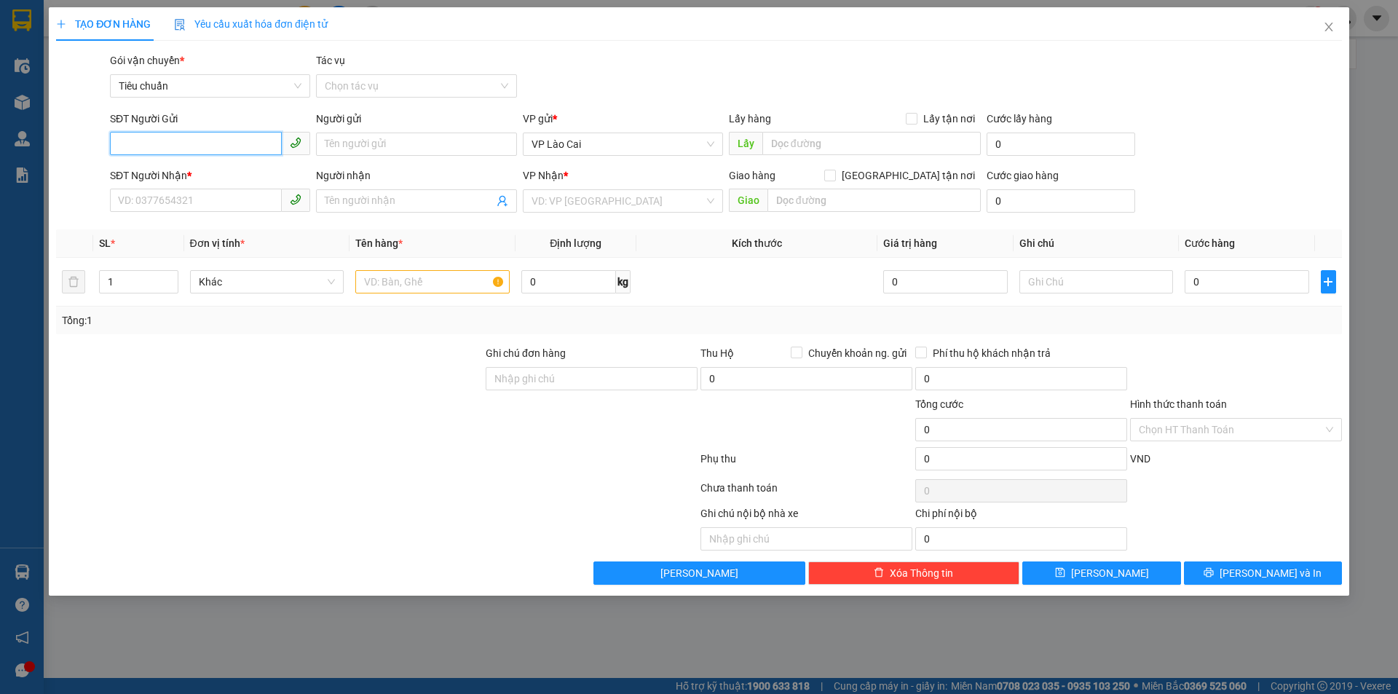
click at [142, 144] on input "SĐT Người Gửi" at bounding box center [196, 143] width 172 height 23
type input "0986132284"
click at [165, 204] on input "SĐT Người Nhận *" at bounding box center [196, 200] width 172 height 23
type input "0979741618"
click at [617, 194] on input "search" at bounding box center [618, 201] width 173 height 22
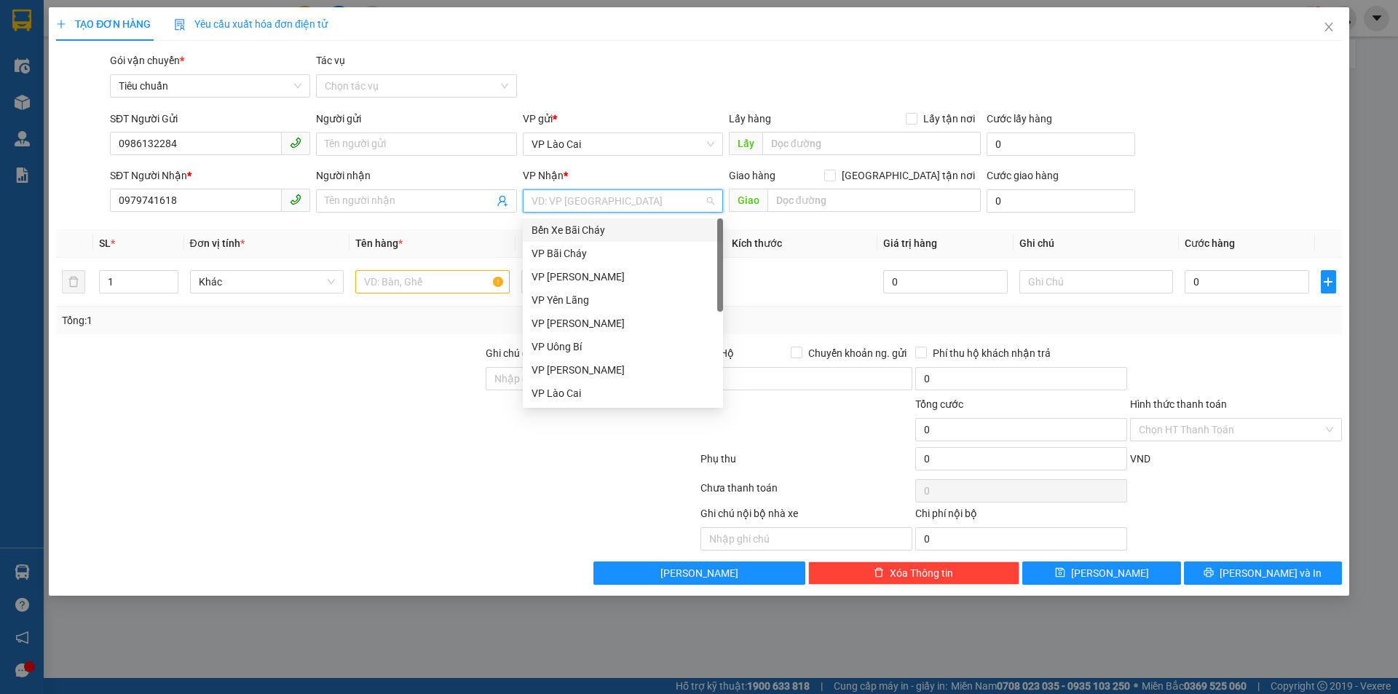
scroll to position [233, 0]
drag, startPoint x: 560, startPoint y: 389, endPoint x: 620, endPoint y: 352, distance: 70.6
click at [561, 389] on div "VP Dọc đường" at bounding box center [623, 393] width 183 height 16
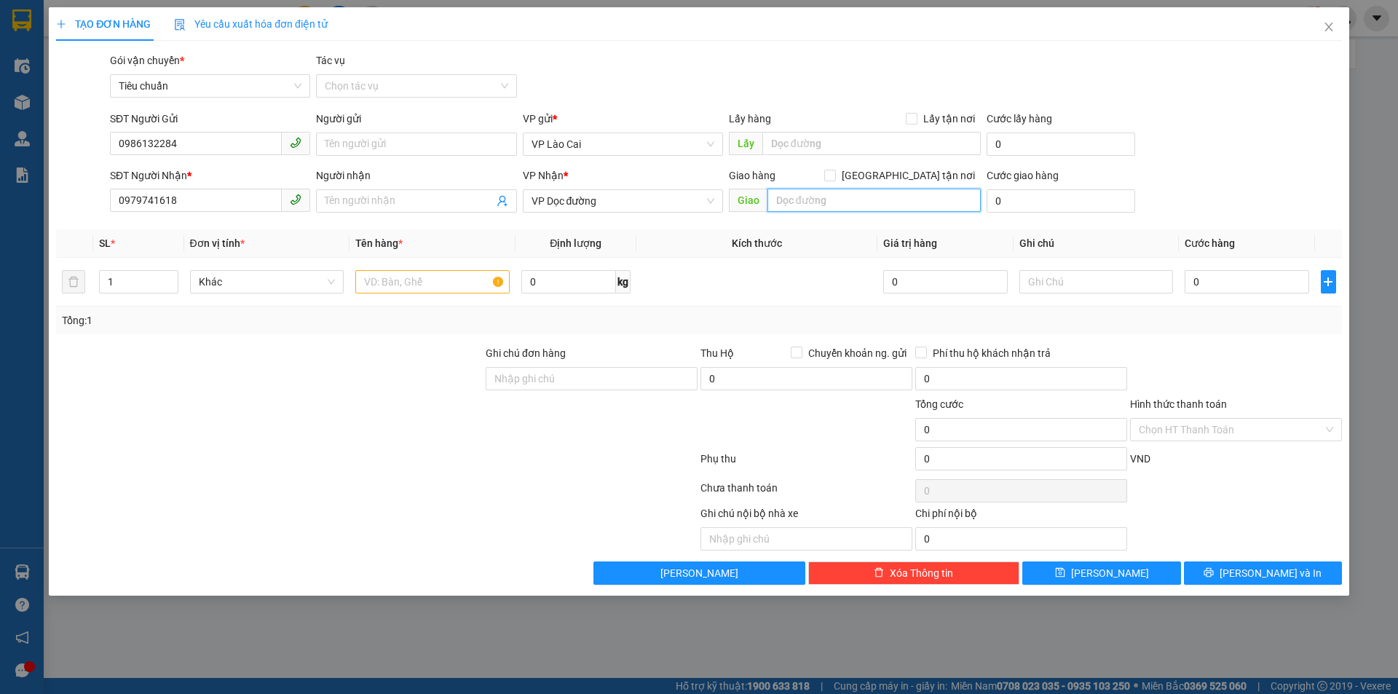
click at [830, 202] on input "text" at bounding box center [873, 200] width 213 height 23
type input "HẠ LONG"
click at [422, 282] on input "text" at bounding box center [432, 281] width 154 height 23
type input "1 BỌC ĐỒ QUẢNG CÁO"
click at [1265, 278] on input "0" at bounding box center [1247, 281] width 124 height 23
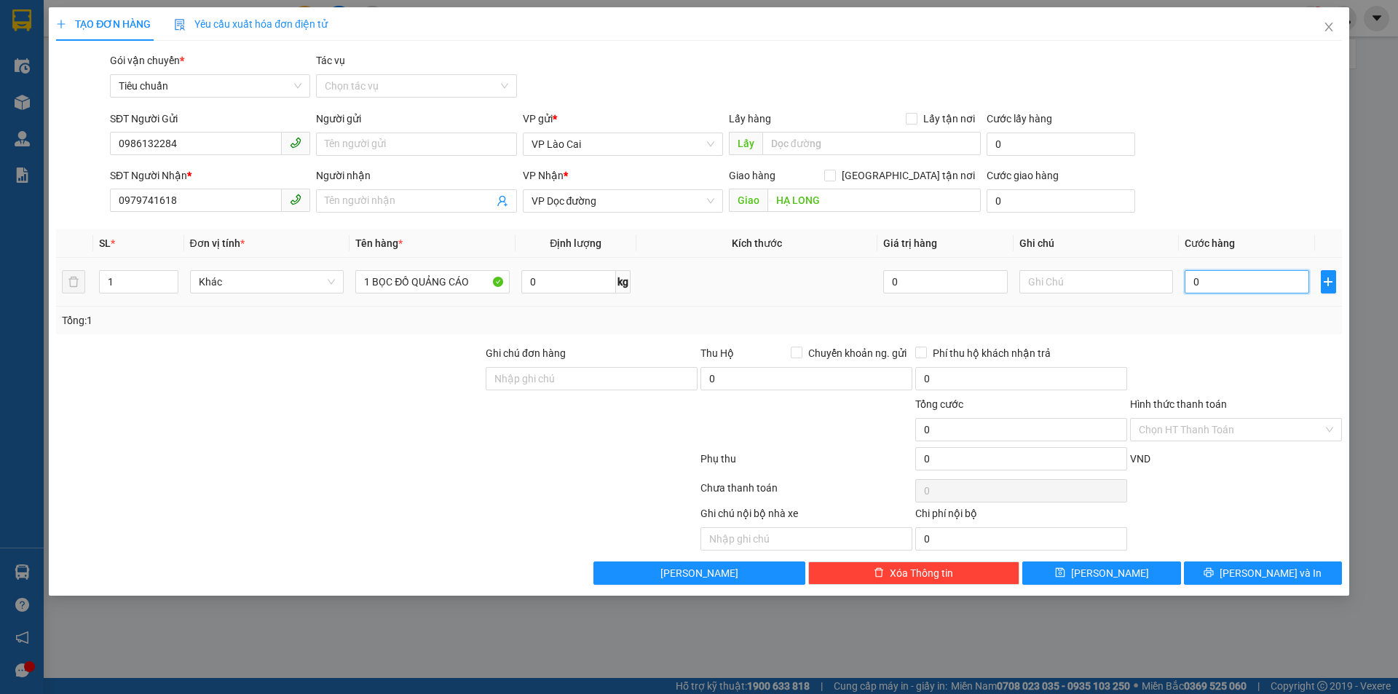
type input "1"
type input "10"
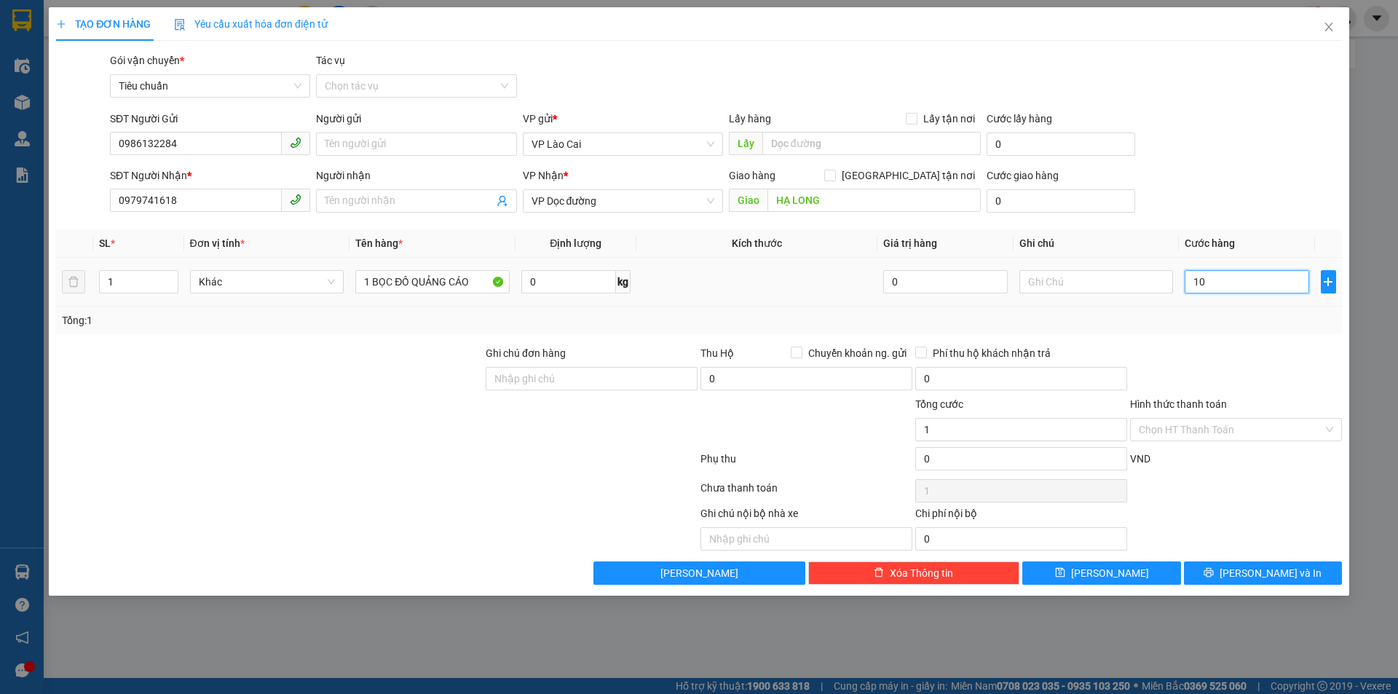
type input "10"
type input "100"
type input "100.000"
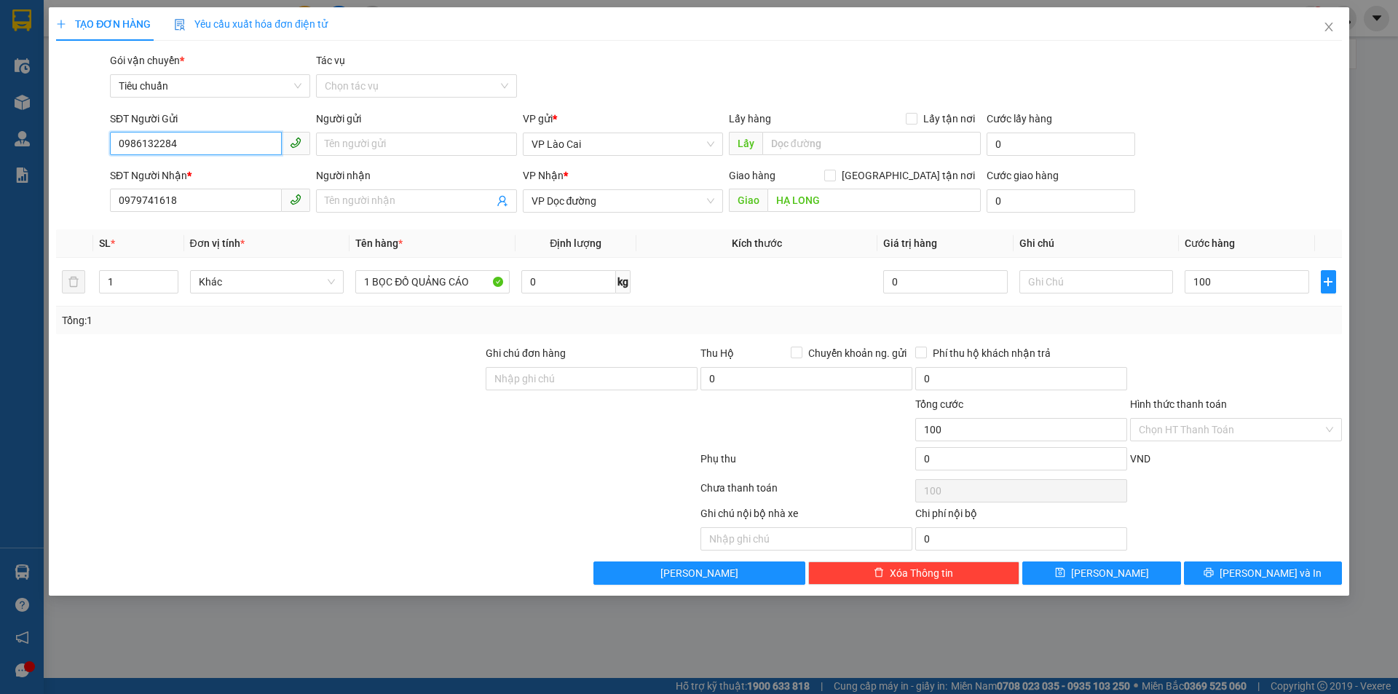
type input "100.000"
drag, startPoint x: 202, startPoint y: 149, endPoint x: 10, endPoint y: 159, distance: 192.5
click at [10, 159] on div "TẠO ĐƠN HÀNG Yêu cầu xuất hóa đơn điện tử Transit Pickup Surcharge Ids Transit …" at bounding box center [699, 347] width 1398 height 694
drag, startPoint x: 185, startPoint y: 200, endPoint x: 90, endPoint y: 226, distance: 98.9
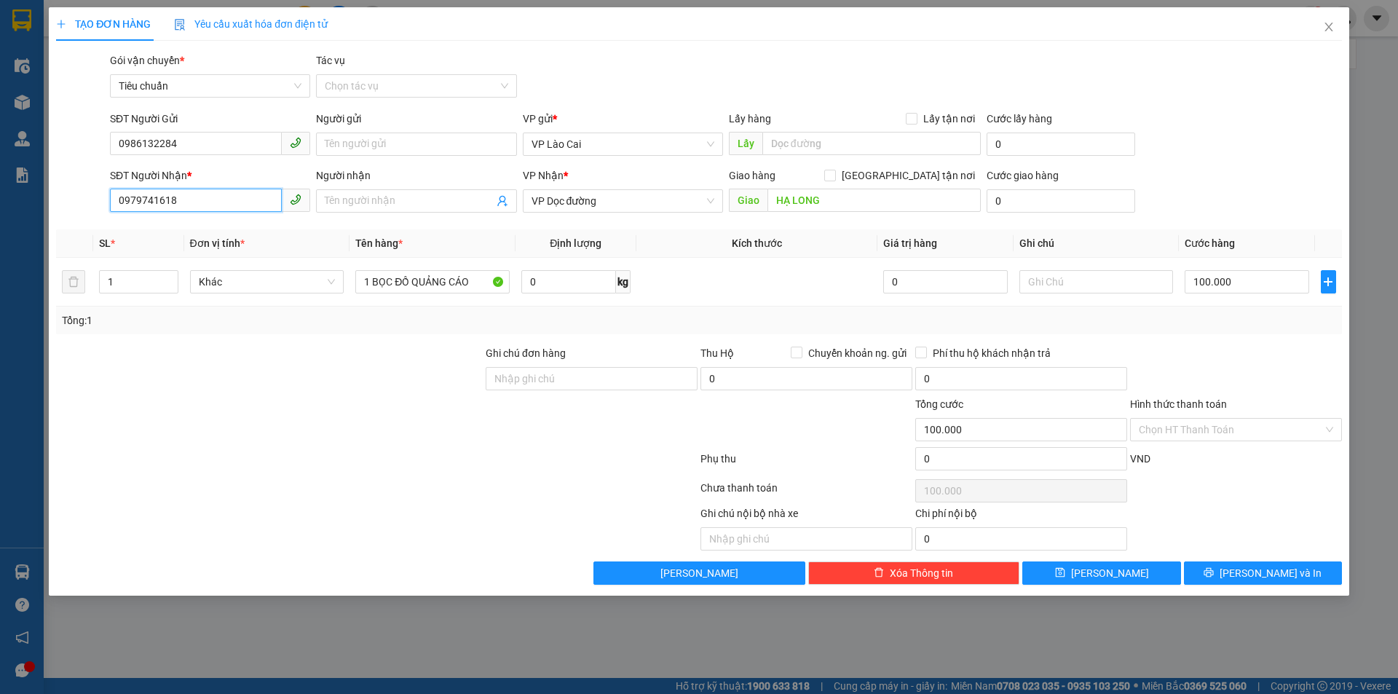
click at [90, 226] on div "Transit Pickup Surcharge Ids Transit Deliver Surcharge Ids Transit Deliver Surc…" at bounding box center [699, 318] width 1286 height 532
click at [1265, 573] on span "[PERSON_NAME] và In" at bounding box center [1271, 573] width 102 height 16
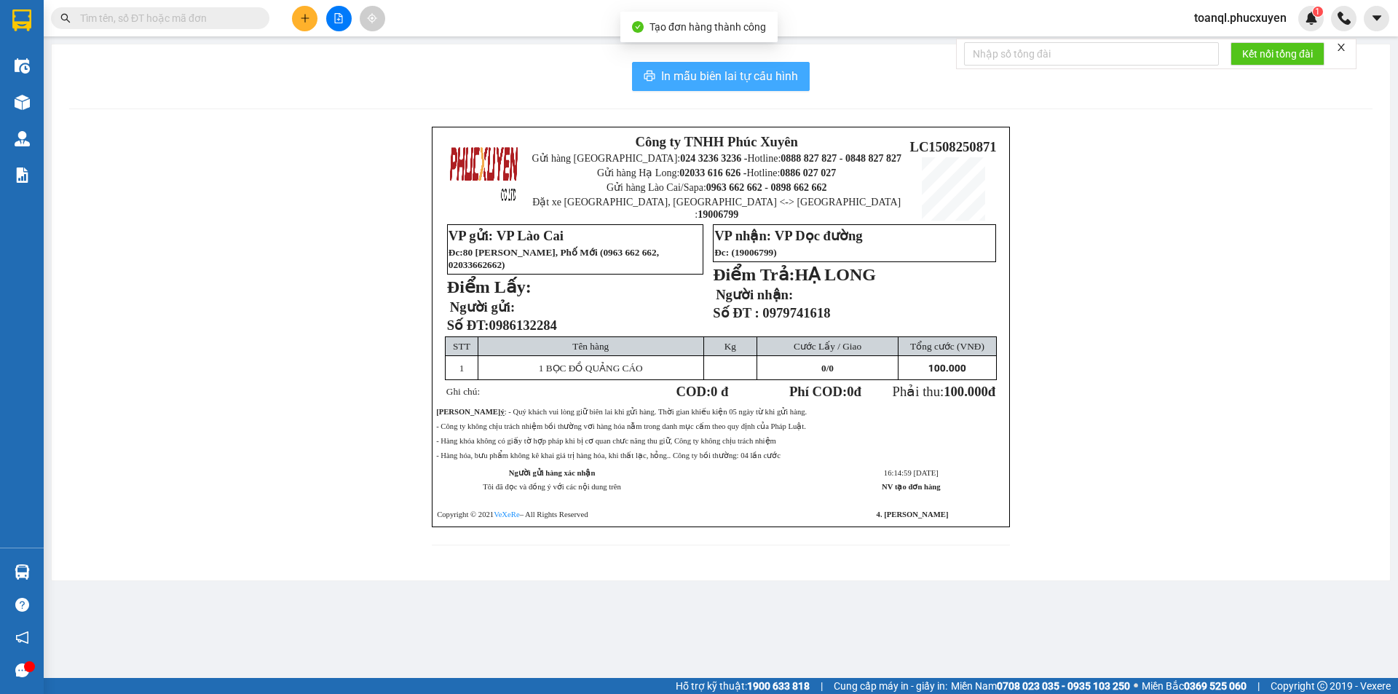
click at [763, 70] on span "In mẫu biên lai tự cấu hình" at bounding box center [729, 76] width 137 height 18
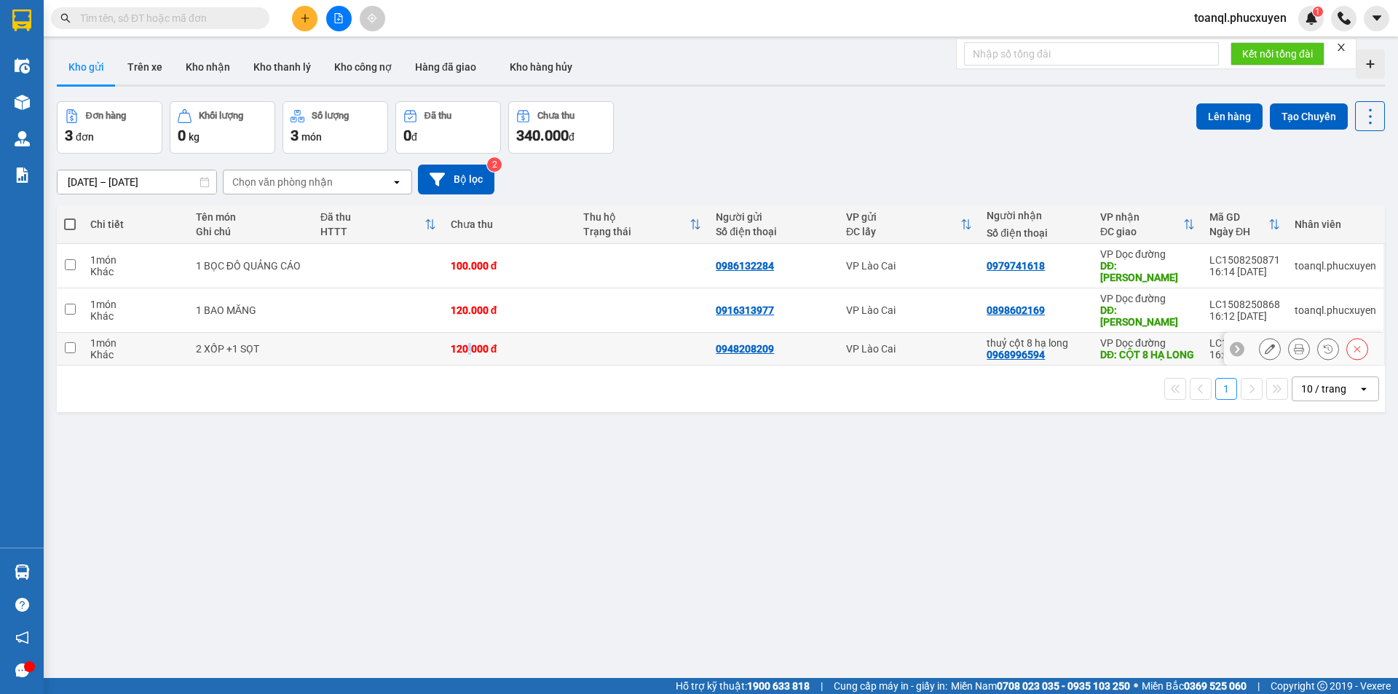
click at [470, 343] on div "120.000 đ" at bounding box center [510, 349] width 118 height 12
checkbox input "true"
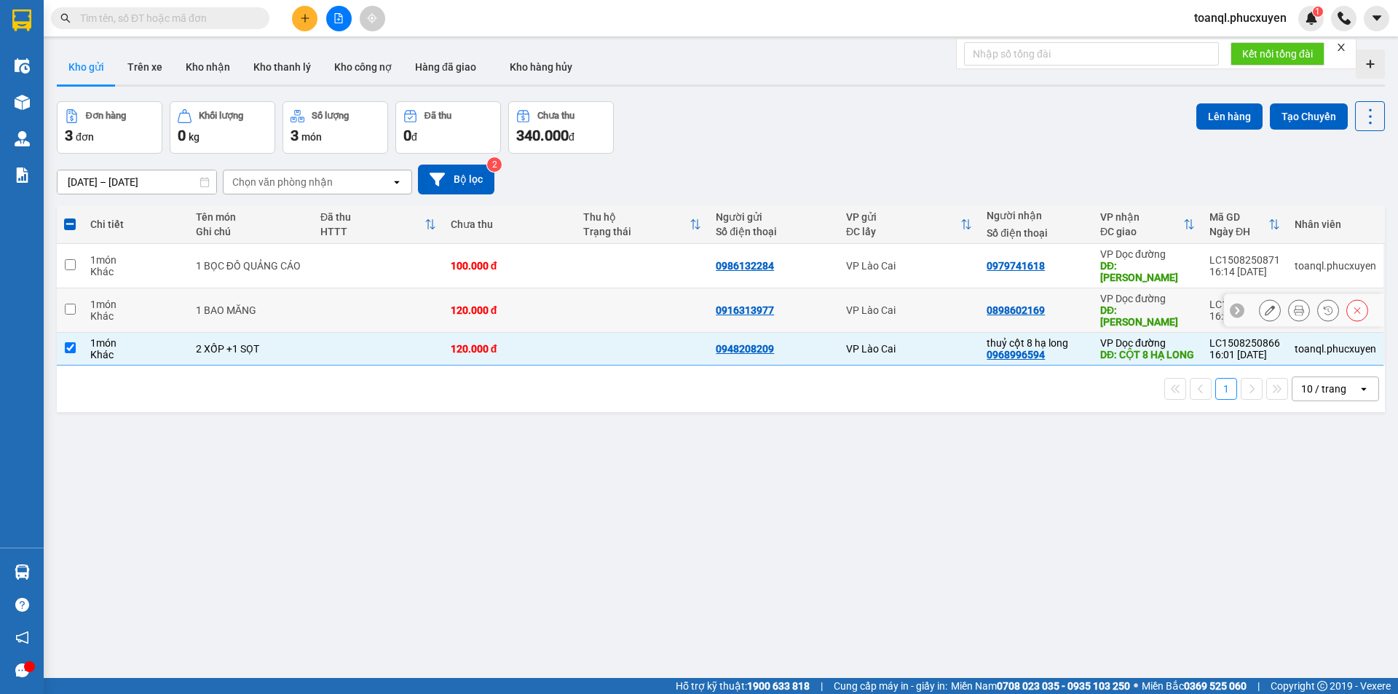
click at [481, 304] on div "120.000 đ" at bounding box center [510, 310] width 118 height 12
checkbox input "true"
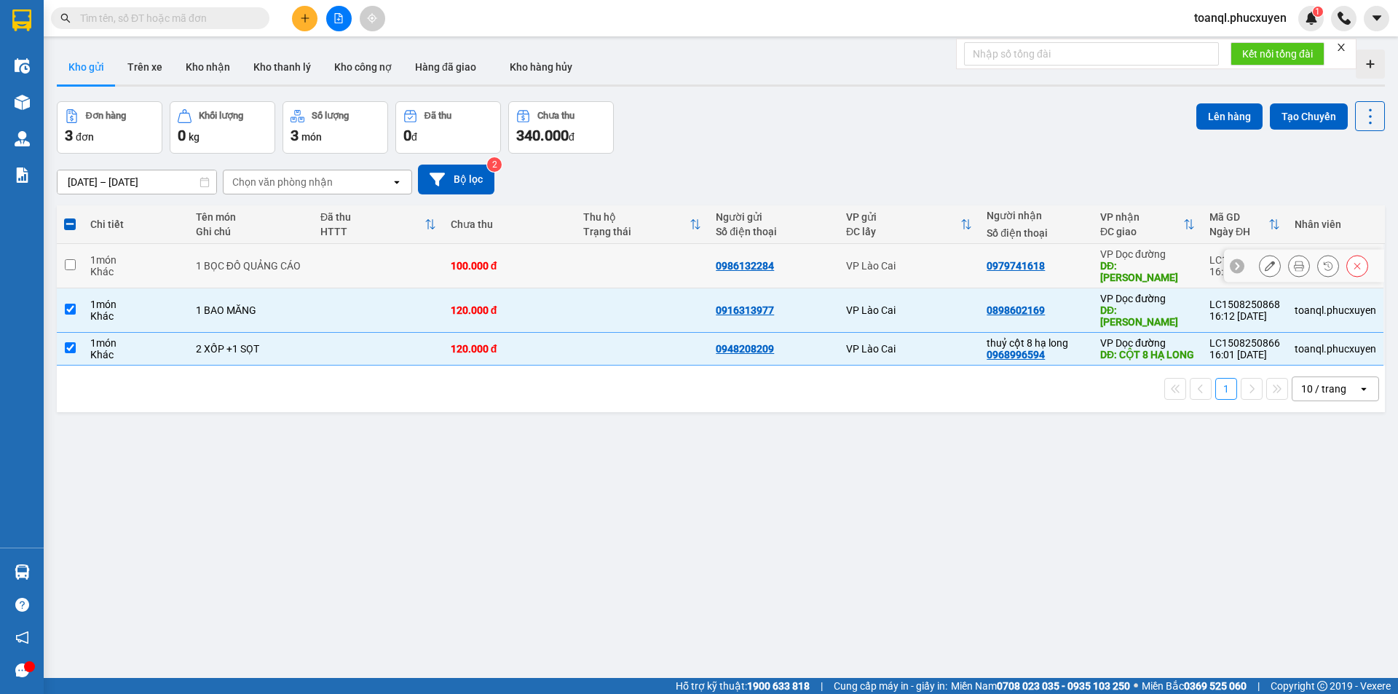
click at [488, 261] on div "100.000 đ" at bounding box center [510, 266] width 118 height 12
checkbox input "true"
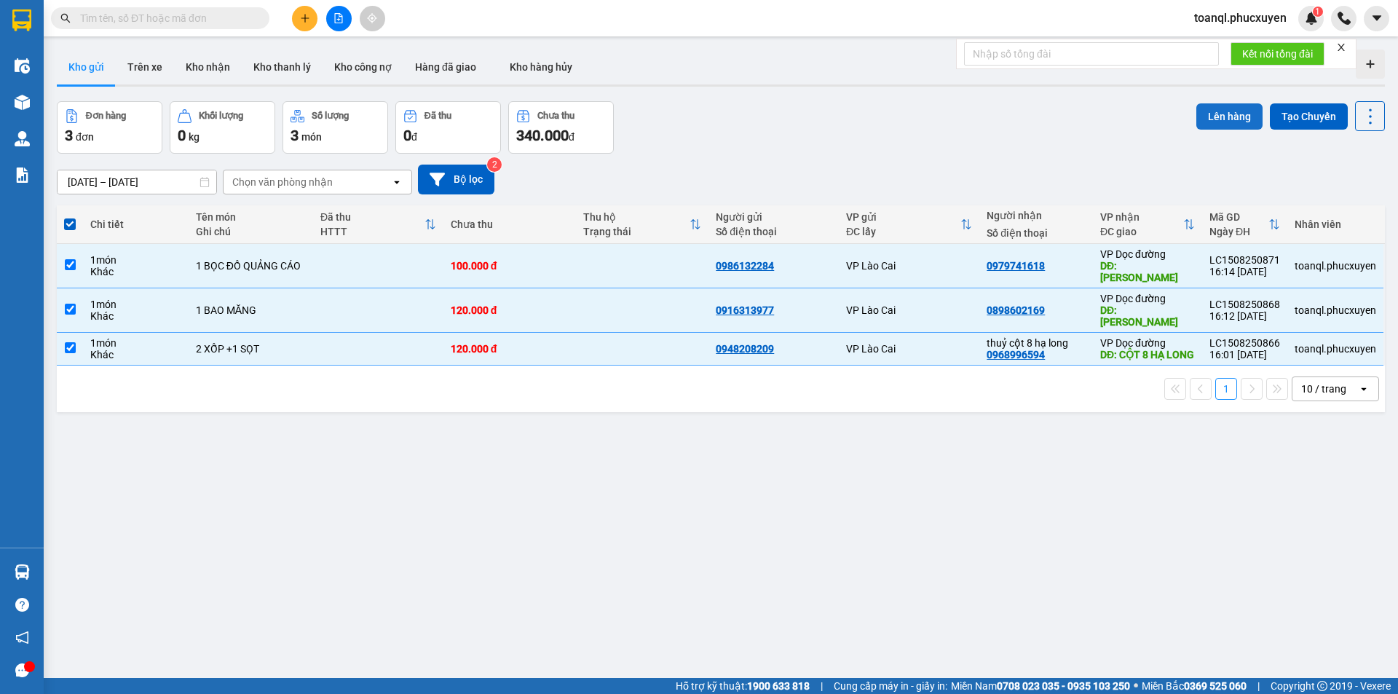
click at [1228, 113] on button "Lên hàng" at bounding box center [1229, 116] width 66 height 26
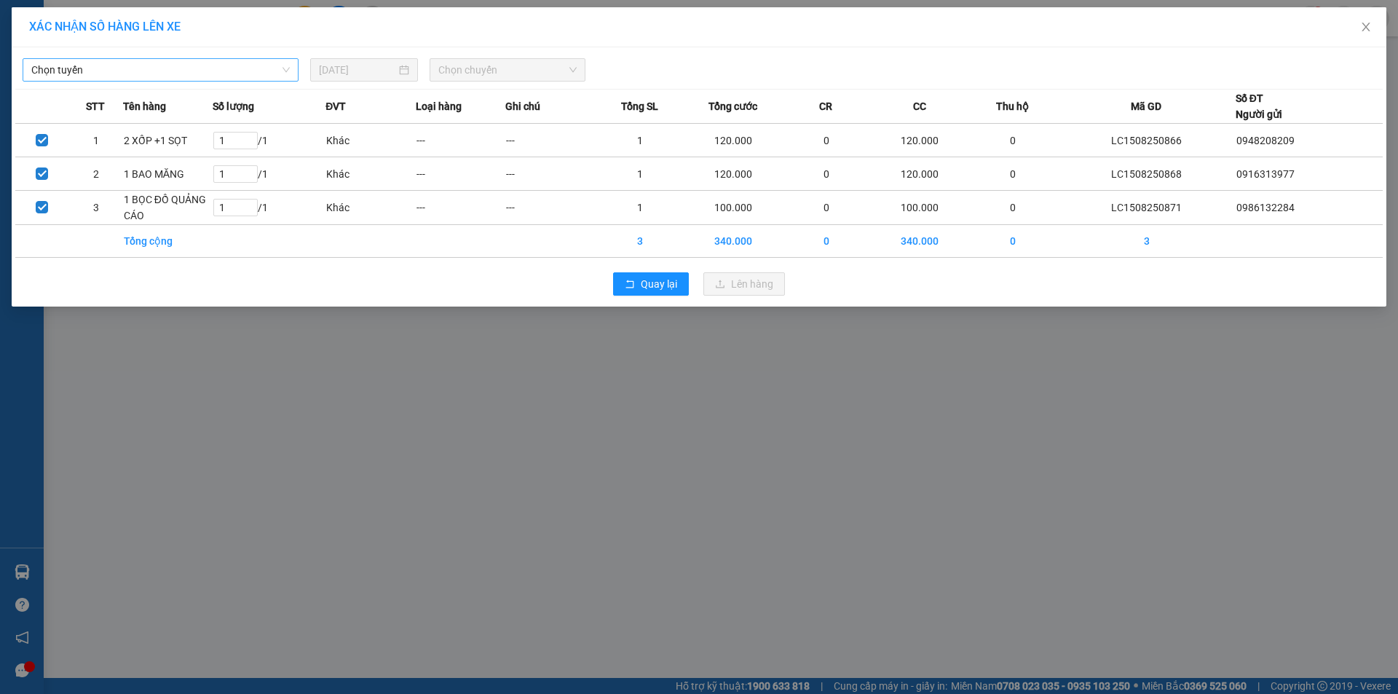
click at [210, 72] on span "Chọn tuyến" at bounding box center [160, 70] width 258 height 22
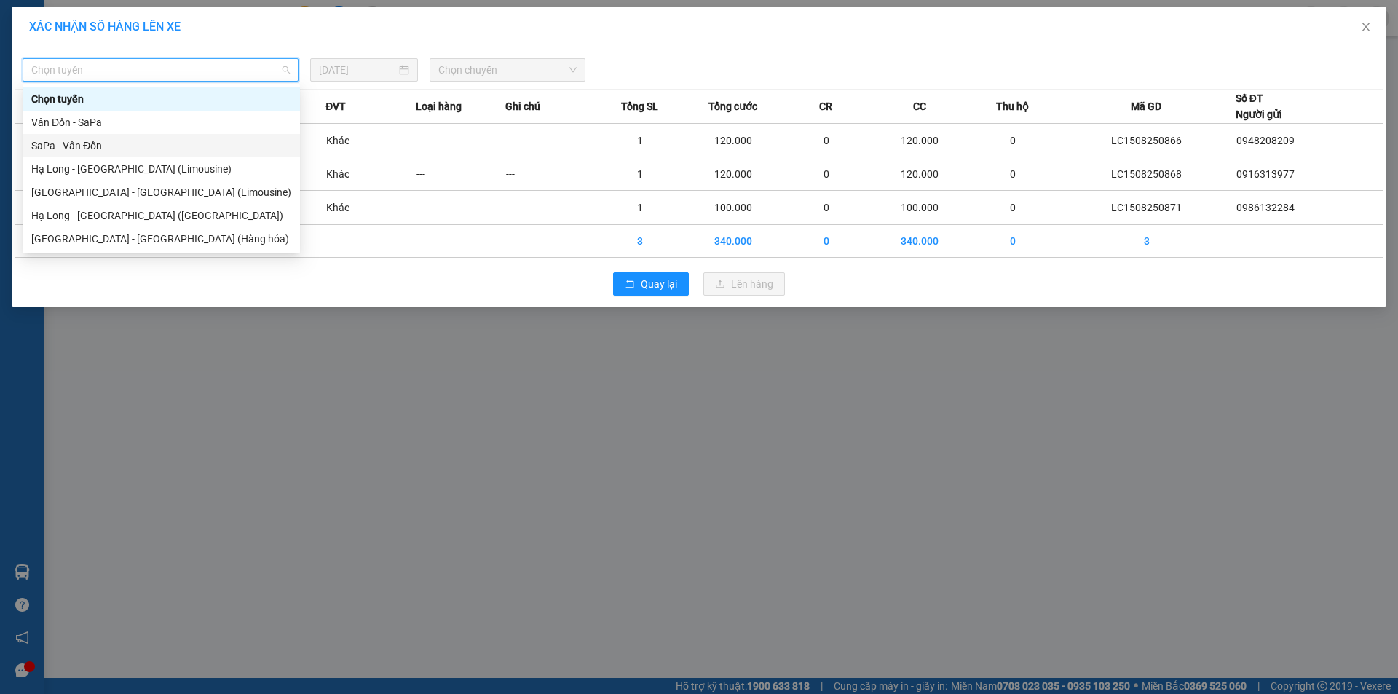
click at [87, 153] on div "SaPa - Vân Đồn" at bounding box center [161, 146] width 260 height 16
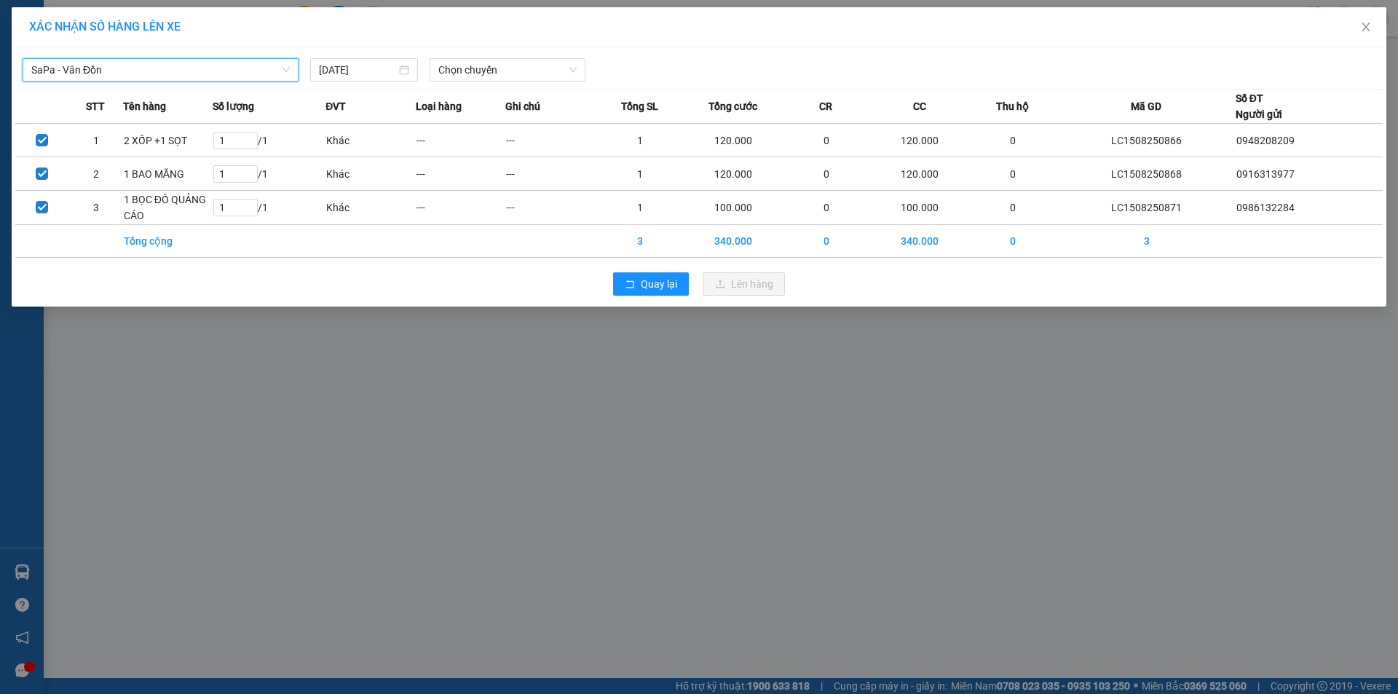
click at [467, 83] on div "SaPa - Vân Đồn SaPa - Vân Đồn [DATE] Chọn chuyến STT Tên hàng Số lượng ĐVT Loại…" at bounding box center [699, 176] width 1375 height 259
click at [200, 63] on span "SaPa - Vân Đồn" at bounding box center [160, 70] width 258 height 22
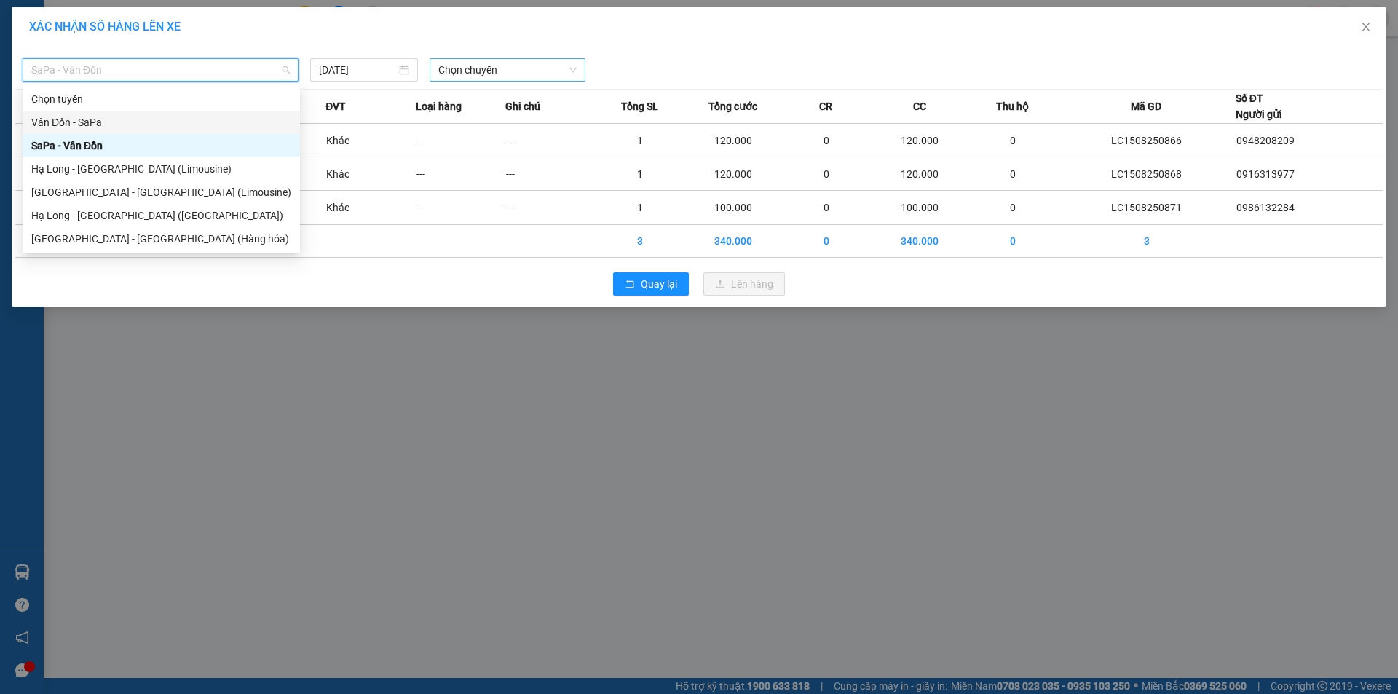
click at [539, 71] on span "Chọn chuyến" at bounding box center [507, 70] width 138 height 22
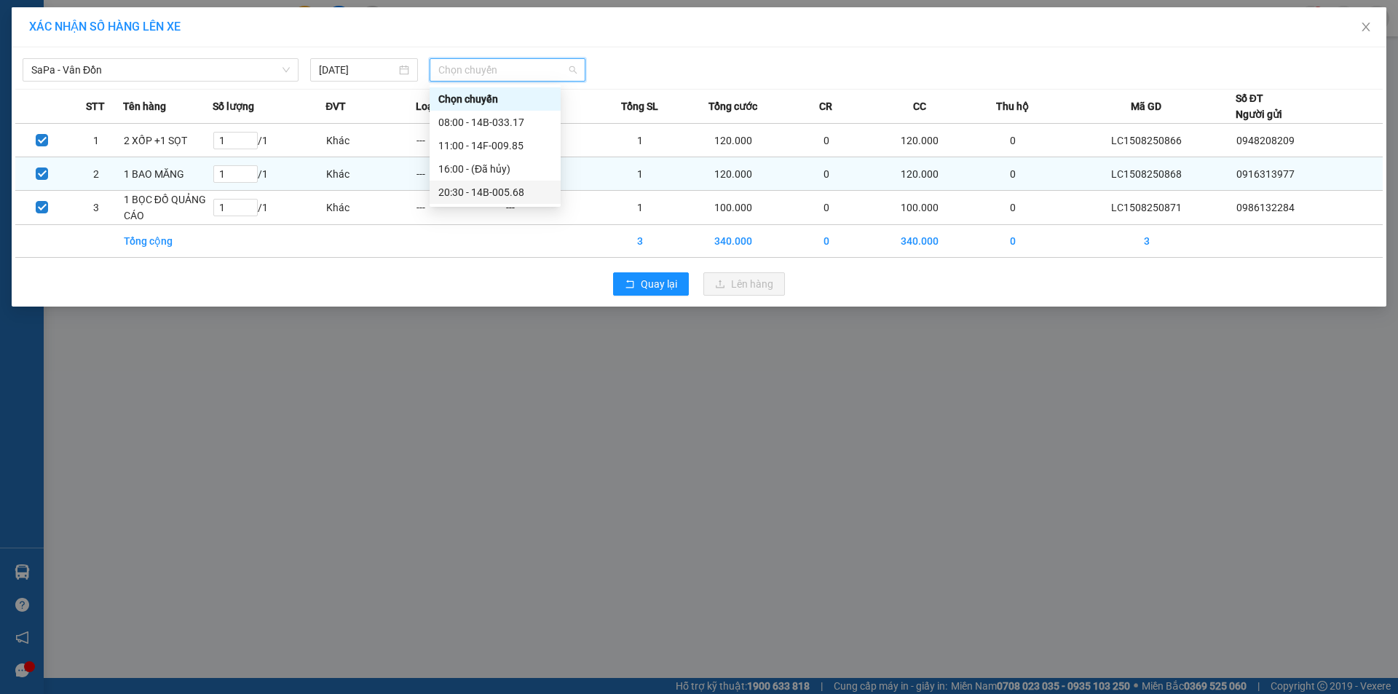
click at [520, 189] on div "20:30 - 14B-005.68" at bounding box center [495, 192] width 114 height 16
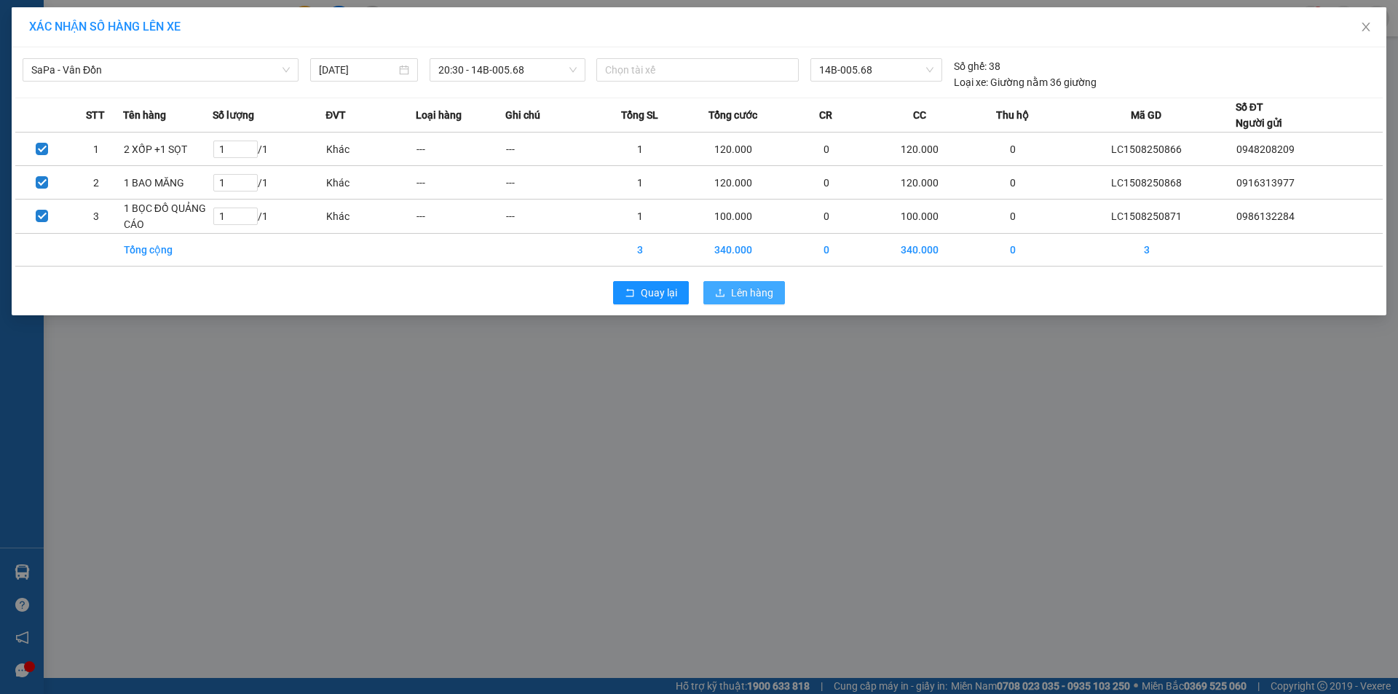
click at [741, 288] on span "Lên hàng" at bounding box center [752, 293] width 42 height 16
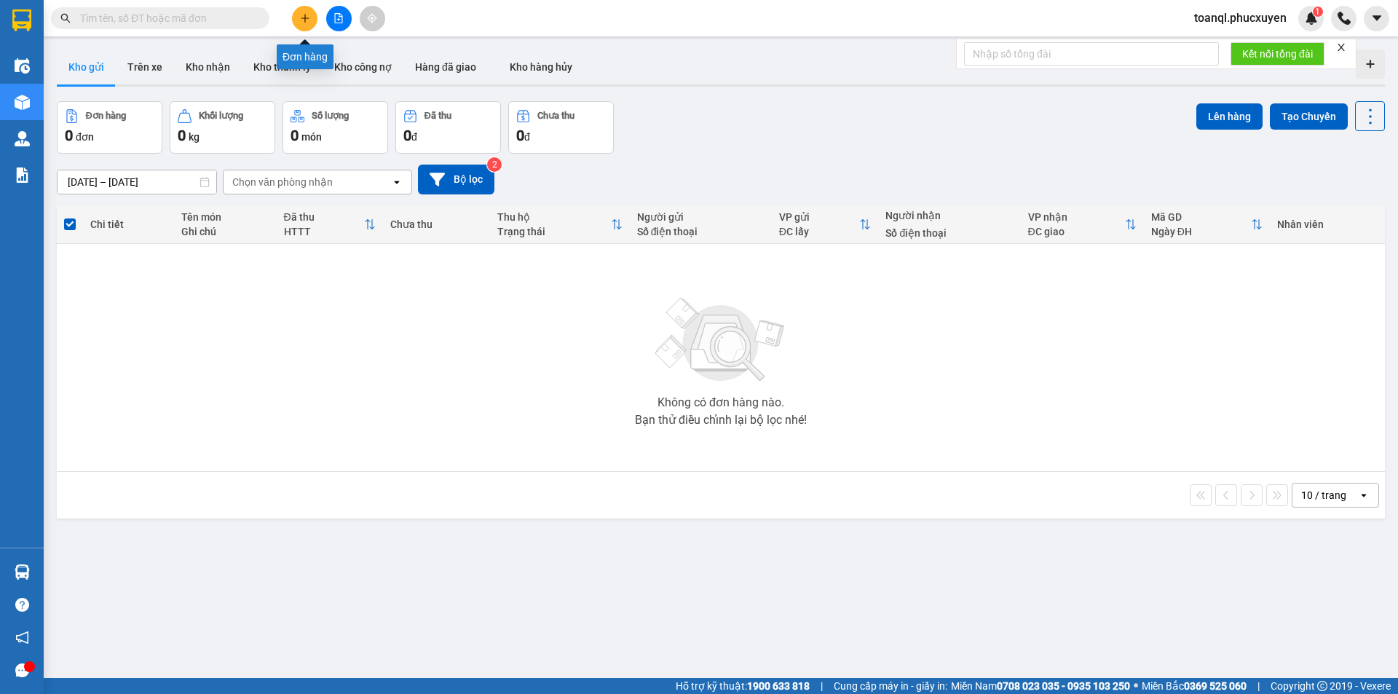
click at [303, 16] on icon "plus" at bounding box center [305, 18] width 10 height 10
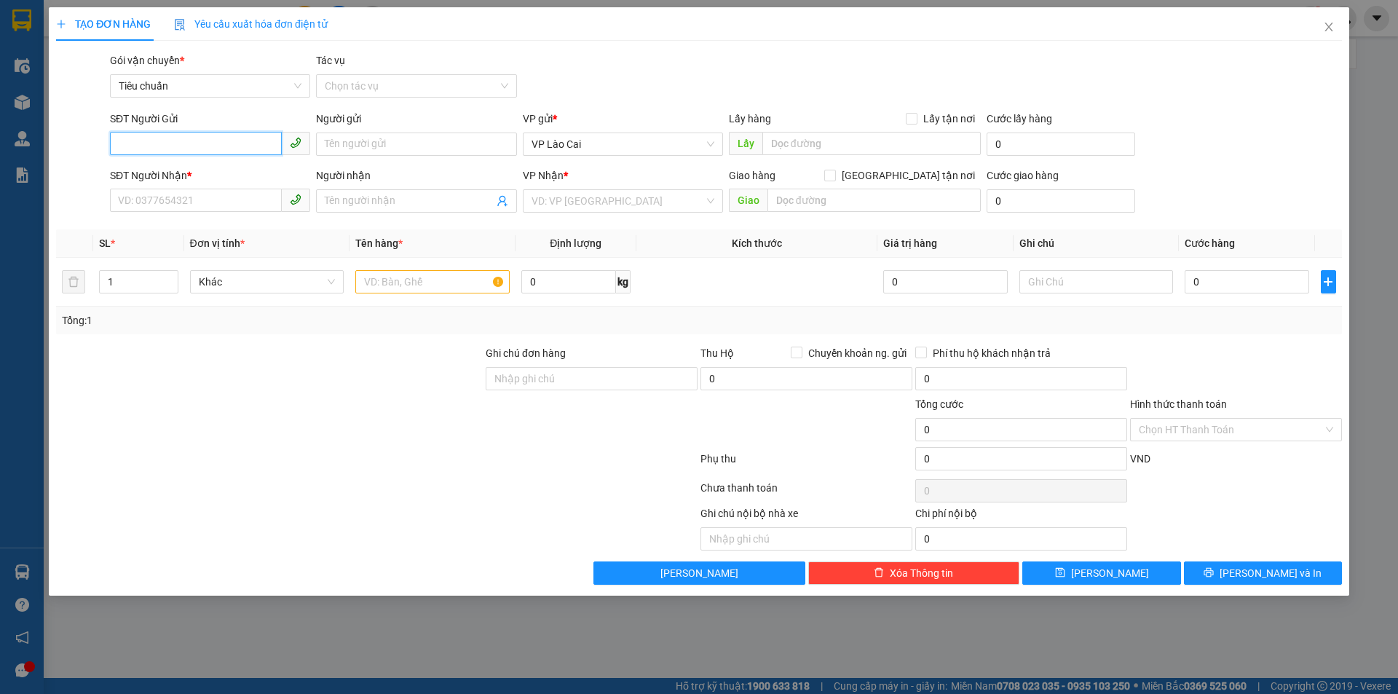
click at [181, 147] on input "SĐT Người Gửi" at bounding box center [196, 143] width 172 height 23
click at [141, 173] on div "0987068662" at bounding box center [210, 173] width 183 height 16
type input "0987068662"
click at [162, 208] on input "SĐT Người Nhận *" at bounding box center [196, 200] width 172 height 23
type input "0384899379"
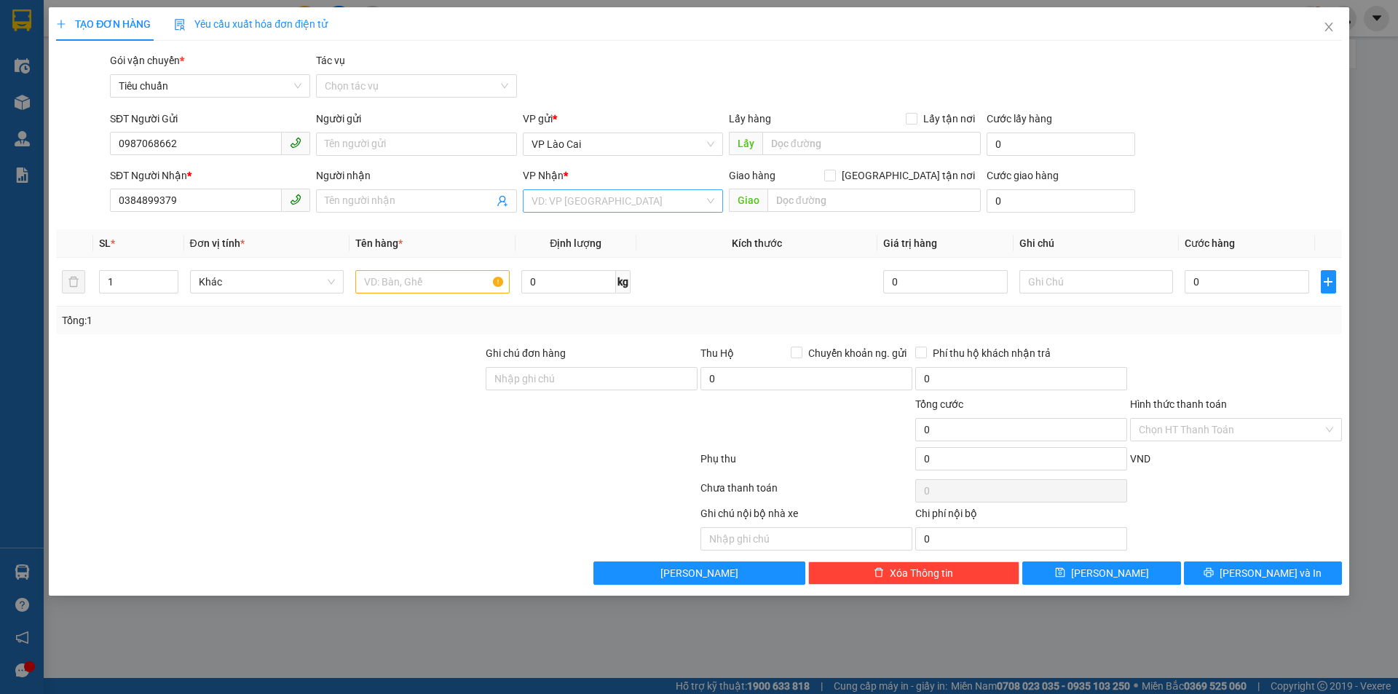
click at [650, 200] on input "search" at bounding box center [618, 201] width 173 height 22
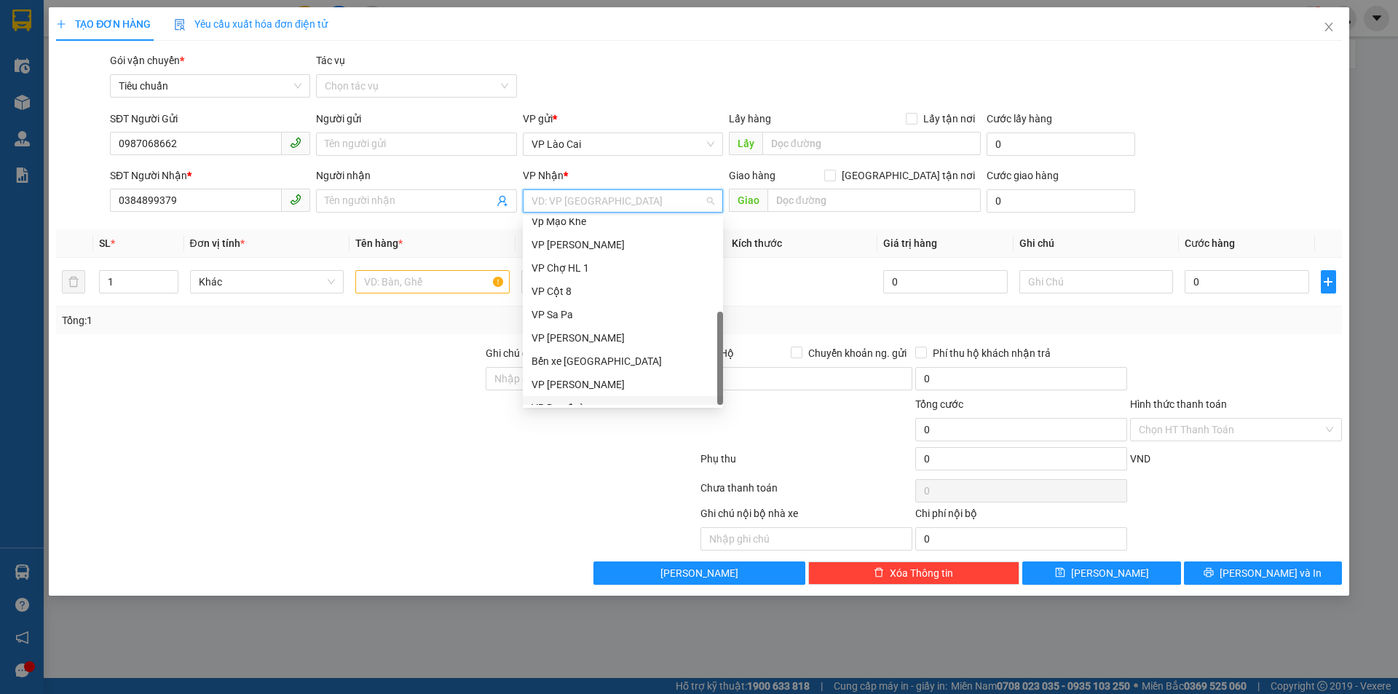
scroll to position [233, 0]
click at [572, 384] on div "VP Dọc đường" at bounding box center [623, 393] width 200 height 23
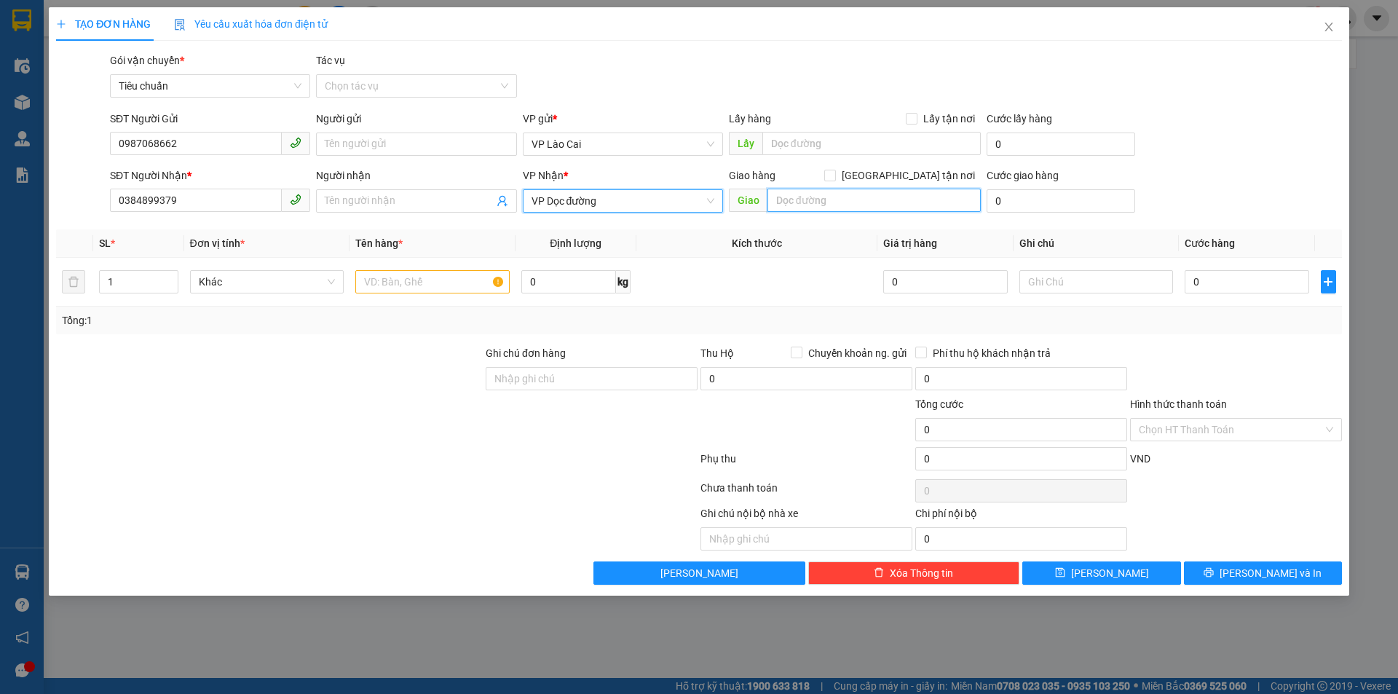
click at [828, 203] on input "text" at bounding box center [873, 200] width 213 height 23
type input "BÃI CHÁY"
click at [452, 280] on input "text" at bounding box center [432, 281] width 154 height 23
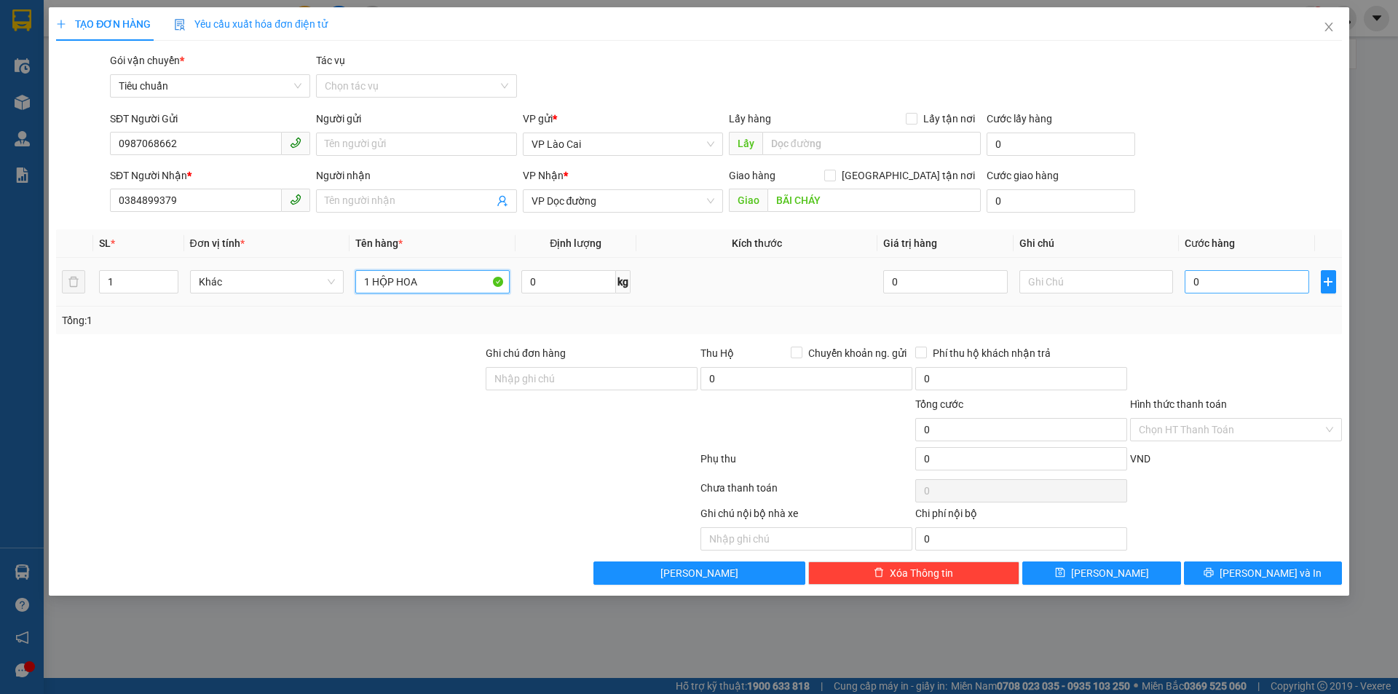
type input "1 HỘP HOA"
click at [1236, 285] on input "0" at bounding box center [1247, 281] width 124 height 23
type input "1"
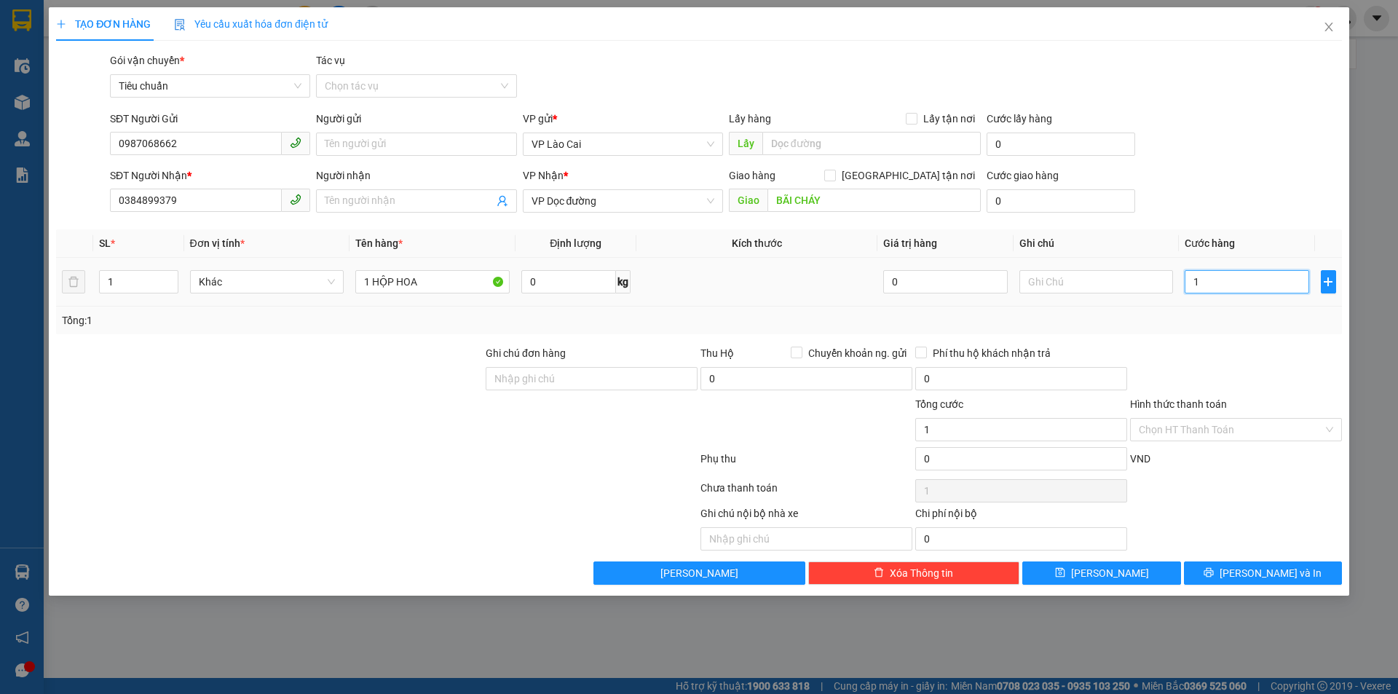
type input "12"
type input "120"
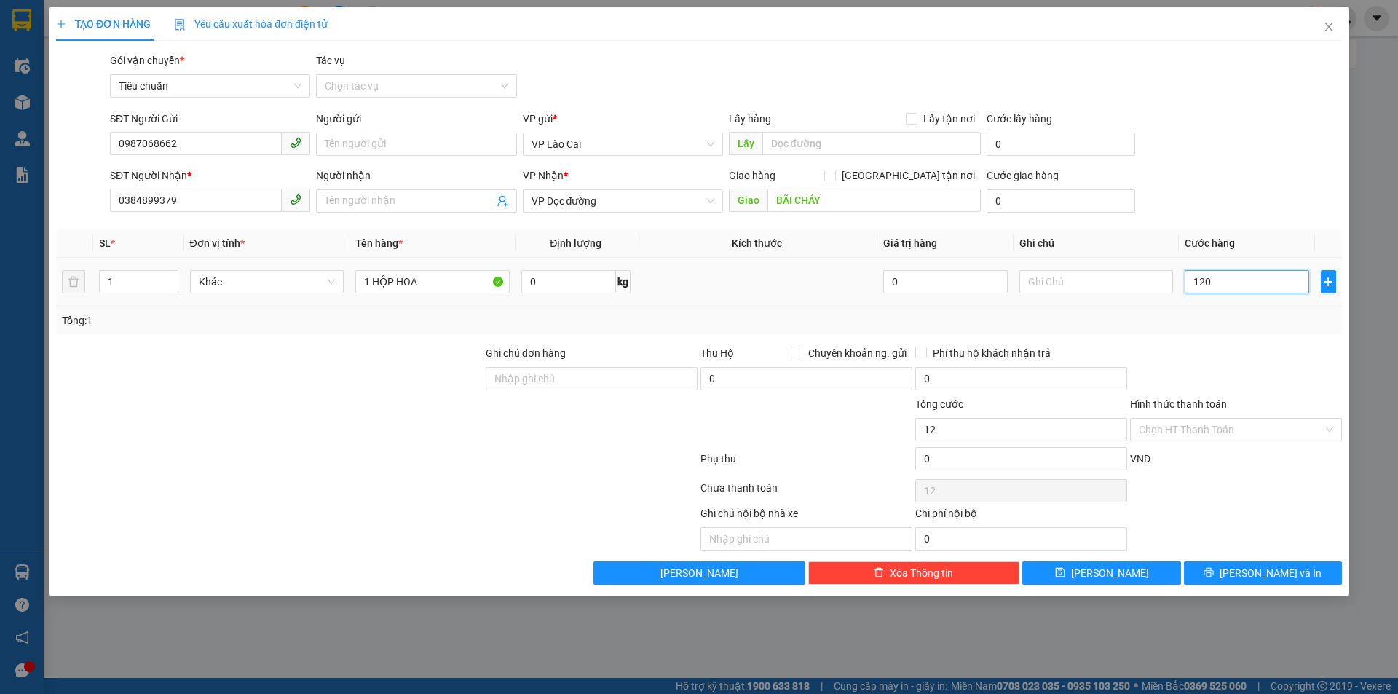
type input "120"
type input "120.000"
drag, startPoint x: 192, startPoint y: 148, endPoint x: 90, endPoint y: 153, distance: 102.8
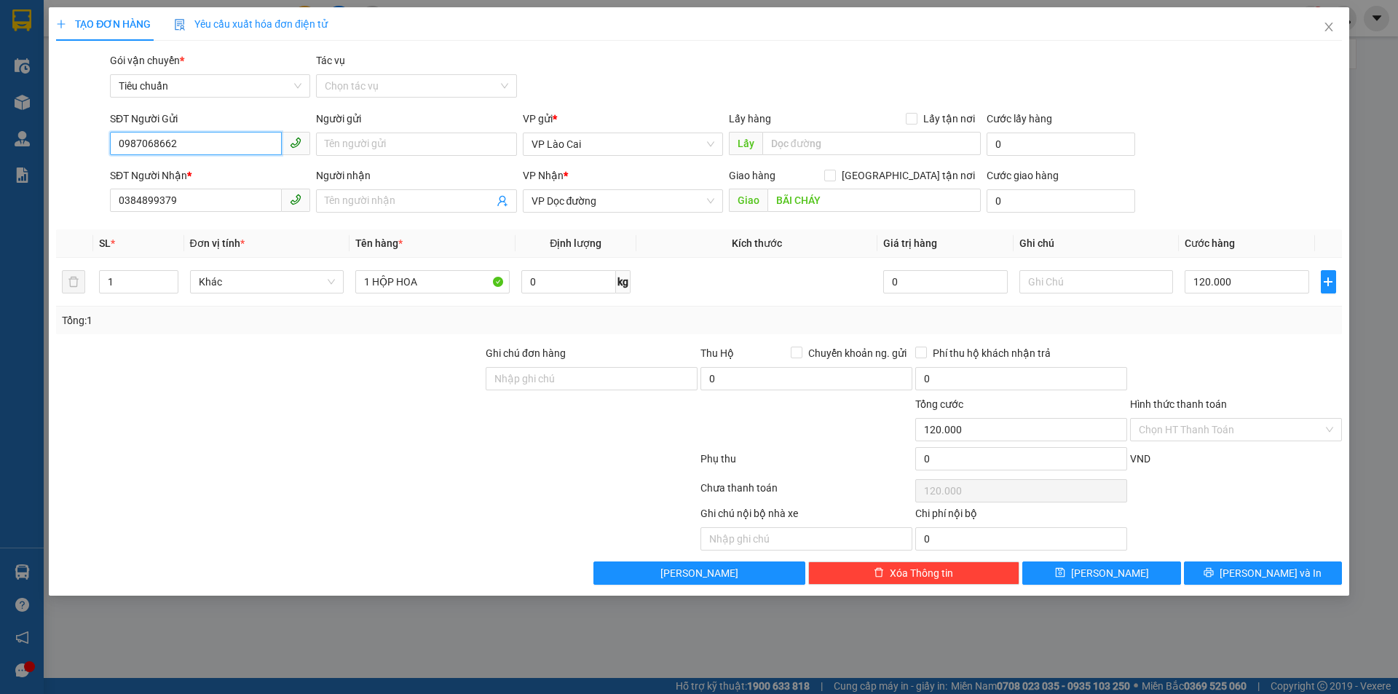
click at [87, 162] on form "SĐT Người Gửi 0987068662 0987068662 Người gửi Tên người gửi VP gửi * VP Lào Cai…" at bounding box center [699, 165] width 1286 height 108
drag, startPoint x: 181, startPoint y: 196, endPoint x: 31, endPoint y: 210, distance: 150.0
click at [28, 215] on div "TẠO ĐƠN HÀNG Yêu cầu xuất hóa đơn điện tử Transit Pickup Surcharge Ids Transit …" at bounding box center [699, 347] width 1398 height 694
click at [1274, 566] on span "[PERSON_NAME] và In" at bounding box center [1271, 573] width 102 height 16
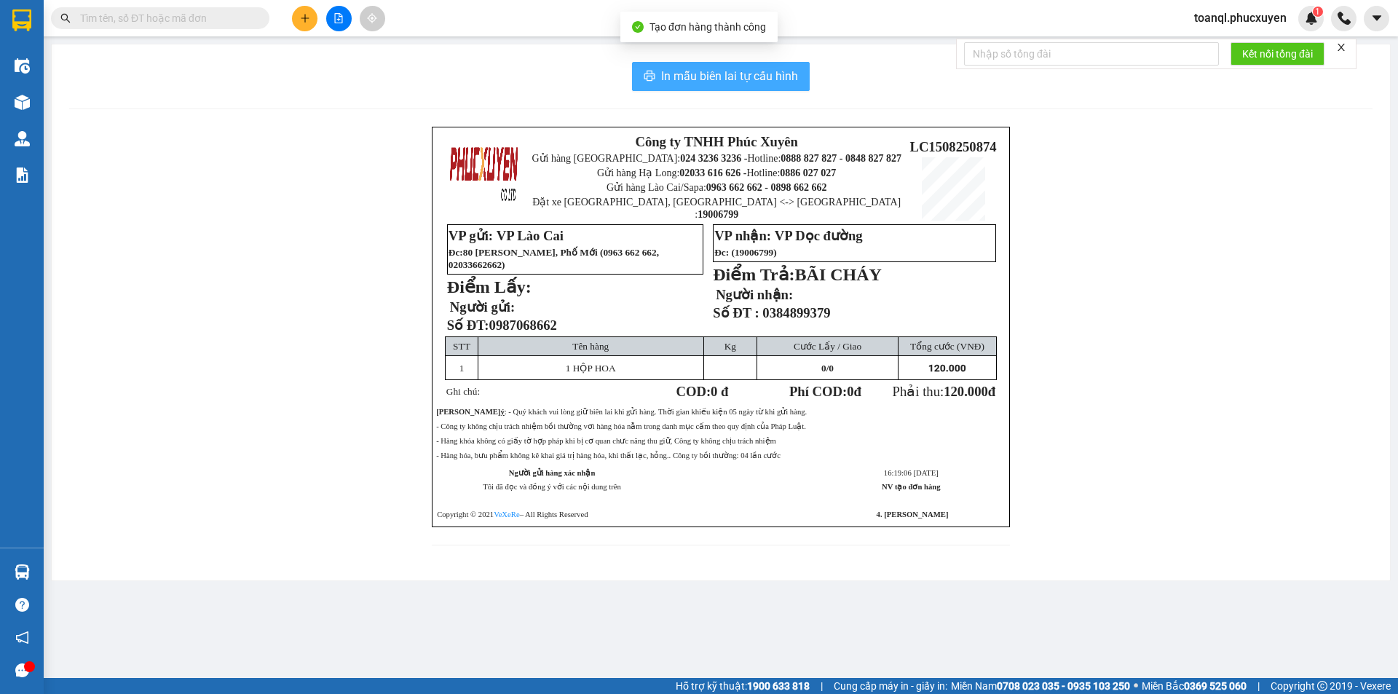
click at [776, 77] on span "In mẫu biên lai tự cấu hình" at bounding box center [729, 76] width 137 height 18
